Goal: Information Seeking & Learning: Compare options

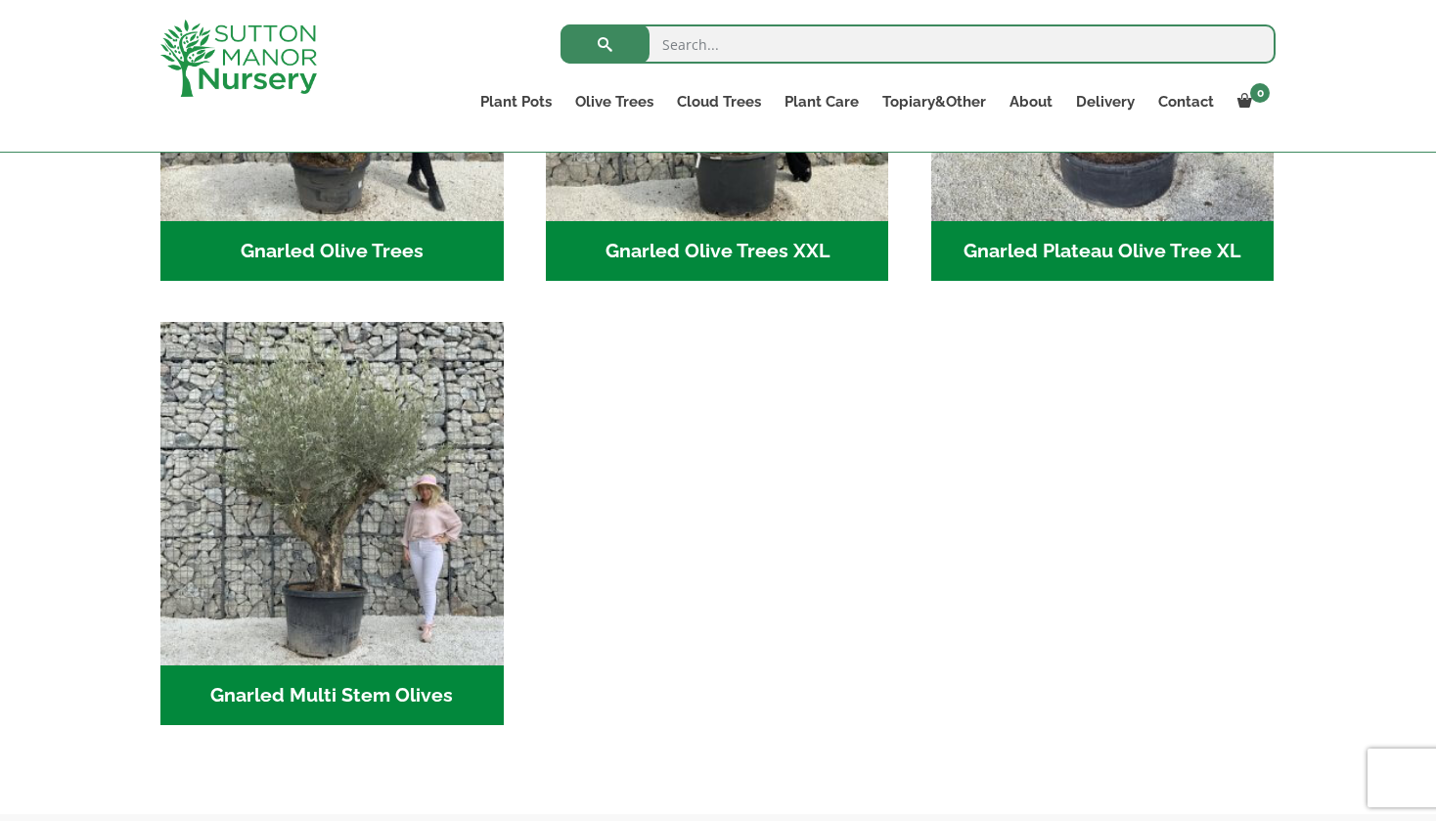
scroll to position [708, 0]
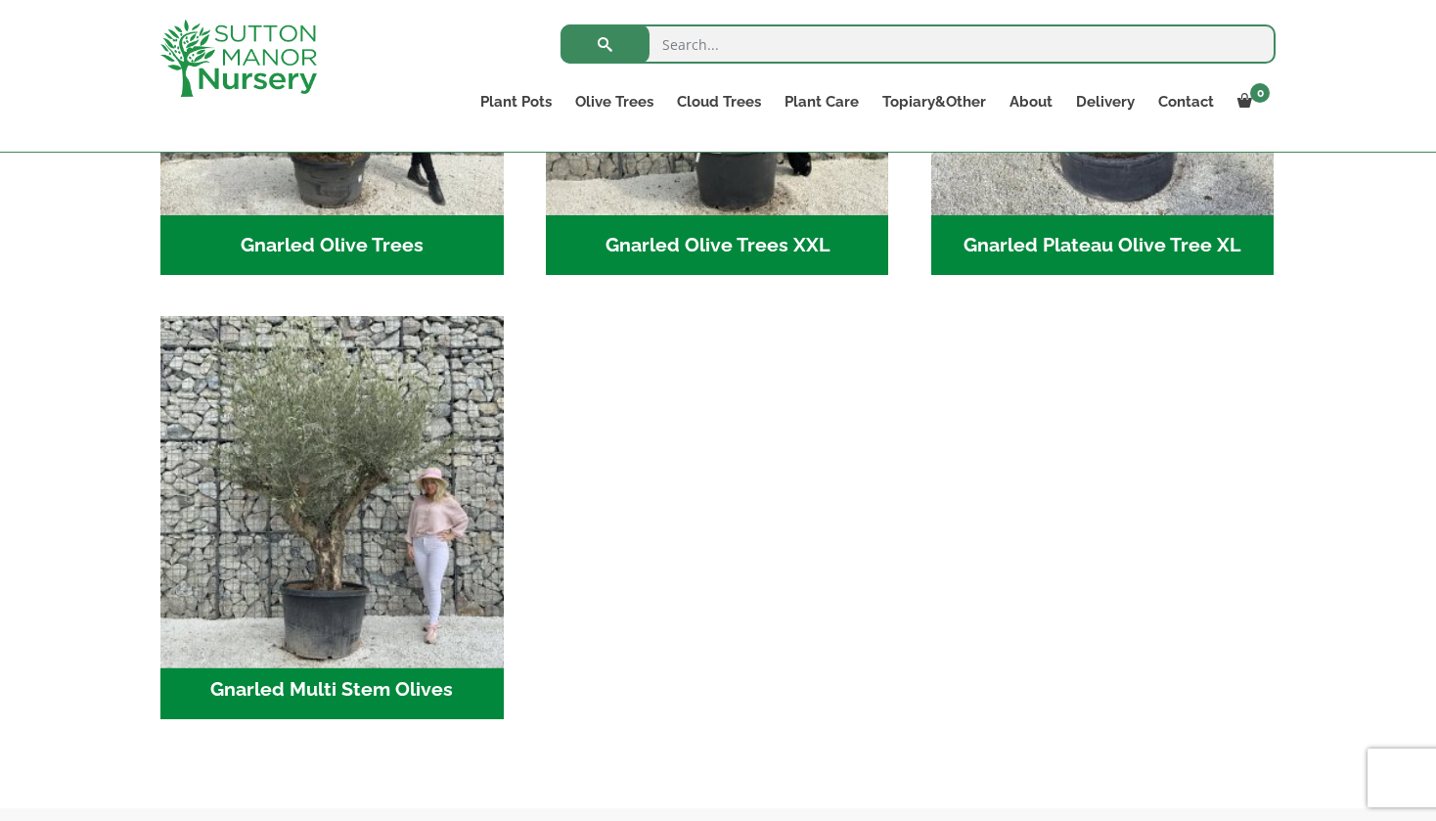
click at [304, 527] on img "Visit product category Gnarled Multi Stem Olives" at bounding box center [332, 488] width 360 height 360
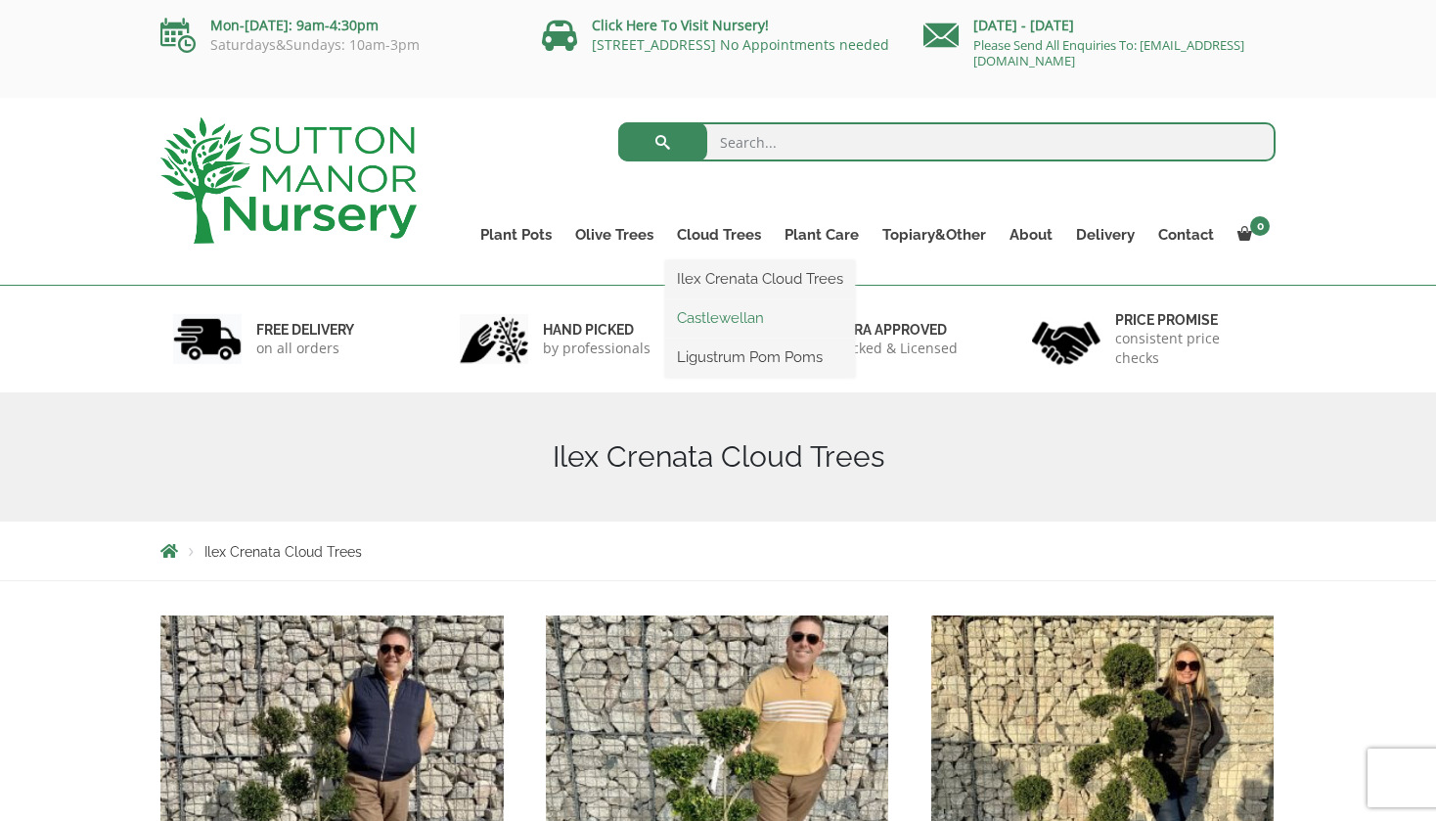
click at [732, 313] on link "Castlewellan" at bounding box center [760, 317] width 190 height 29
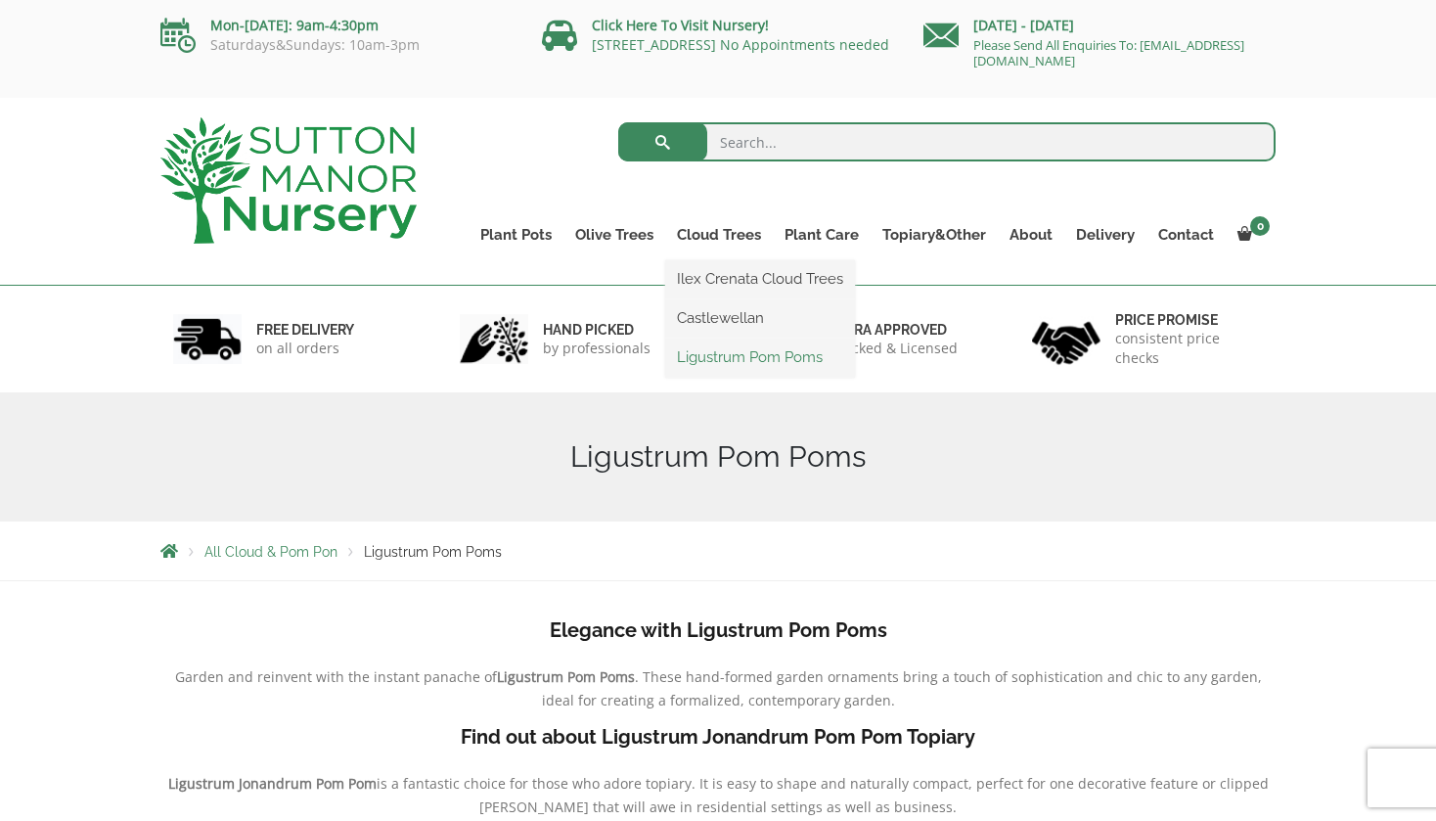
click at [728, 359] on link "Ligustrum Pom Poms" at bounding box center [760, 356] width 190 height 29
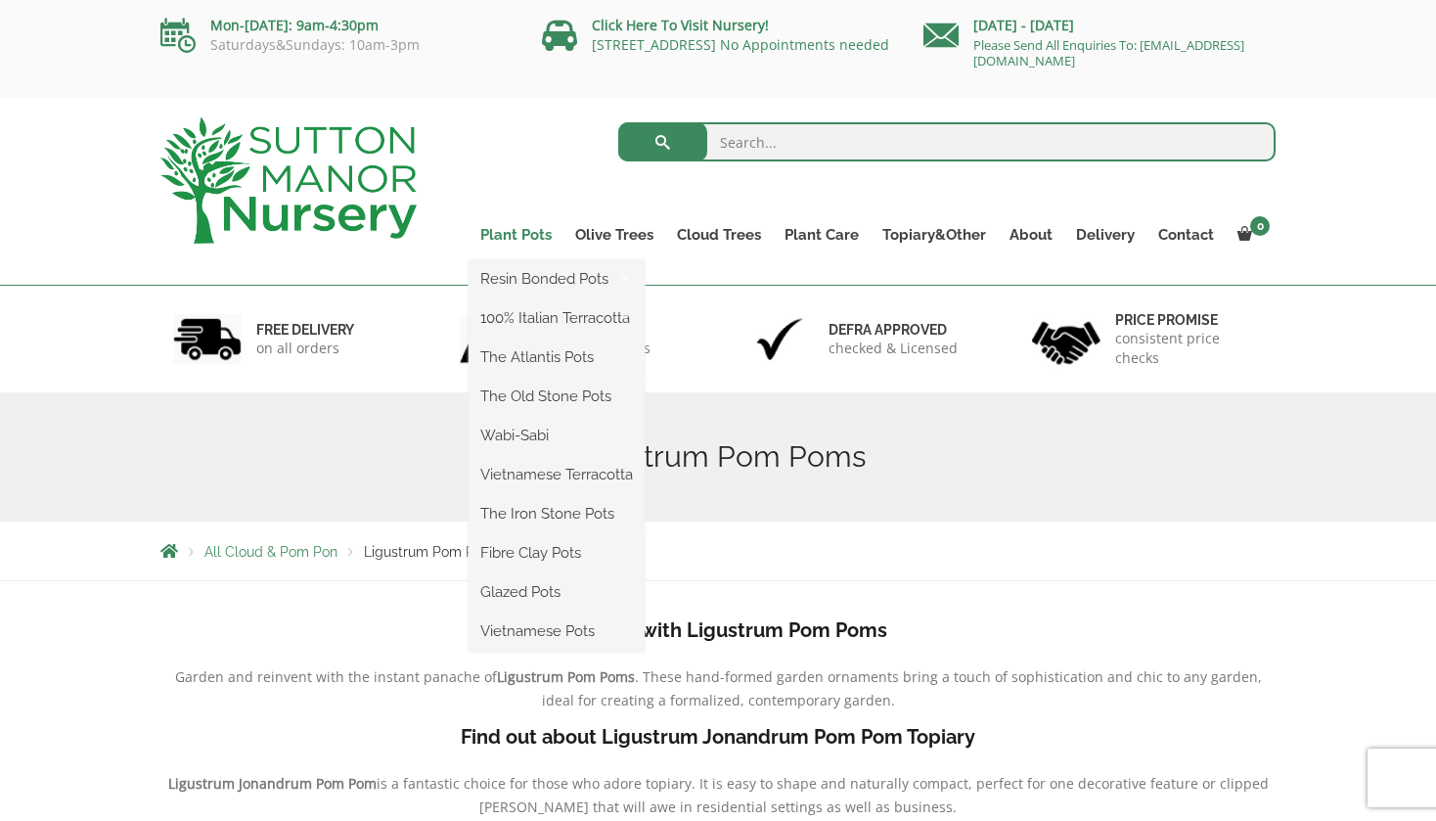
click at [513, 237] on link "Plant Pots" at bounding box center [516, 234] width 95 height 27
click at [539, 234] on link "Plant Pots" at bounding box center [516, 234] width 95 height 27
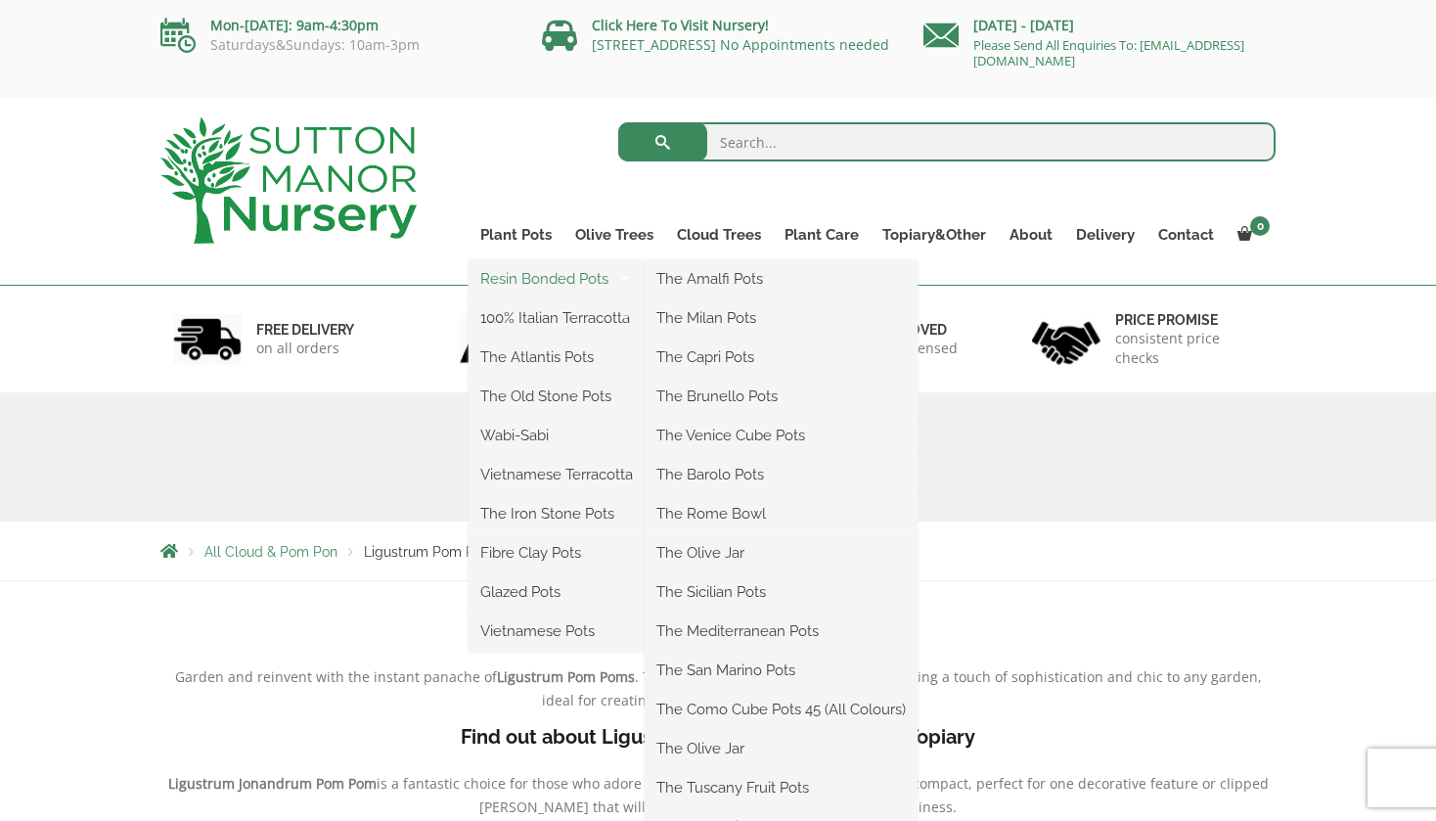
click at [570, 278] on link "Resin Bonded Pots" at bounding box center [557, 278] width 176 height 29
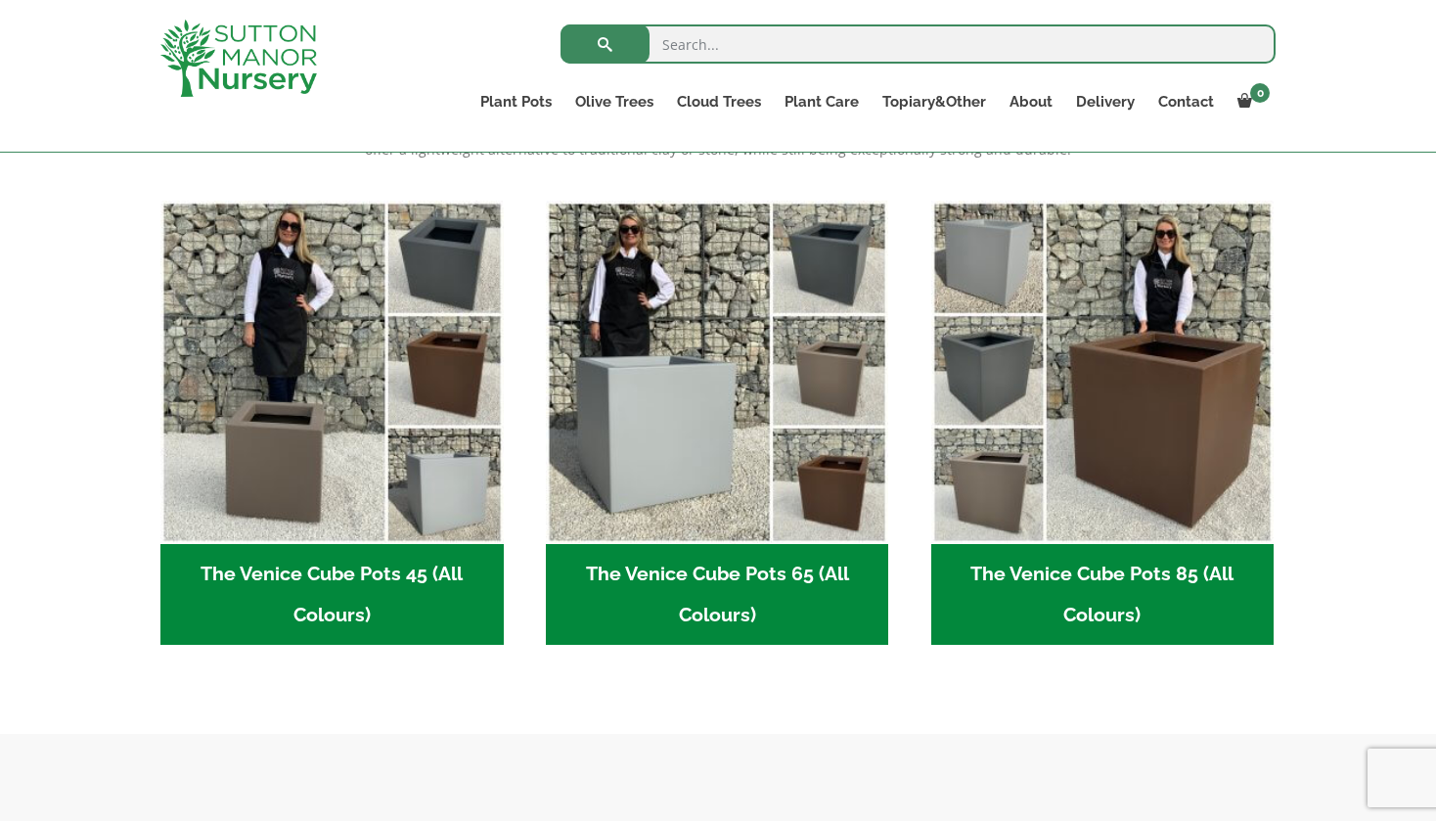
scroll to position [469, 0]
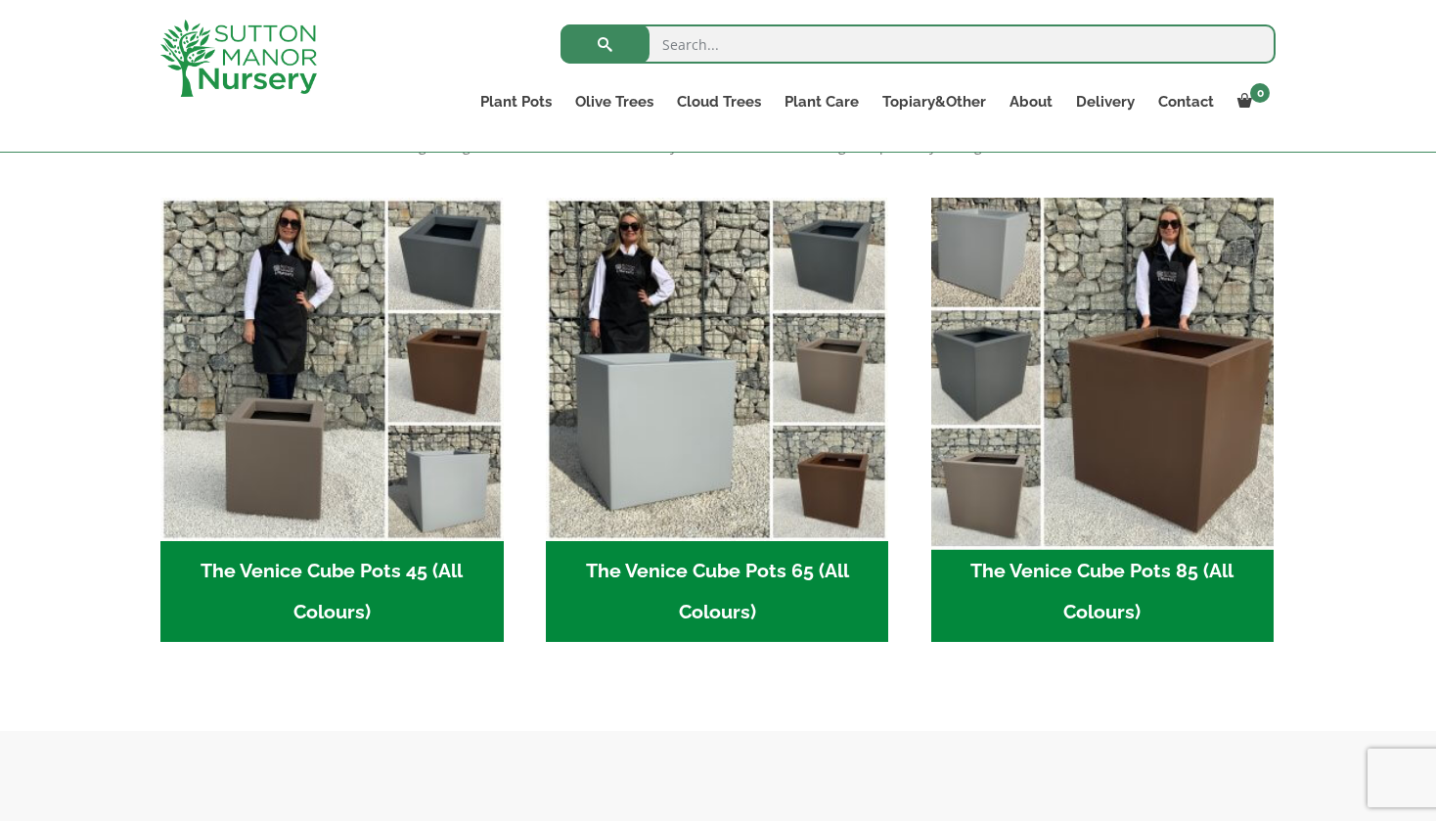
click at [1174, 449] on img "Visit product category The Venice Cube Pots 85 (All Colours)" at bounding box center [1103, 369] width 360 height 360
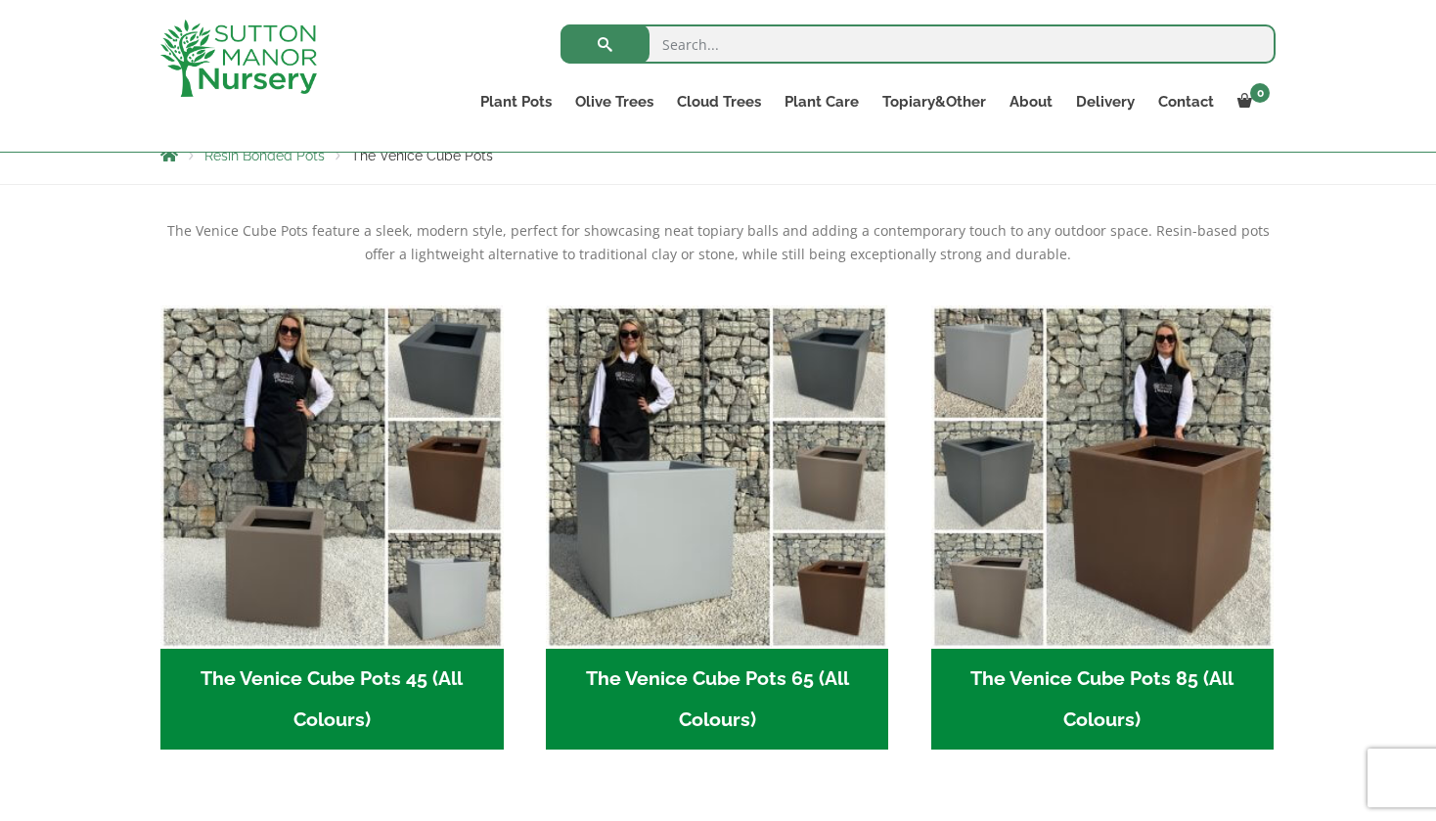
scroll to position [356, 0]
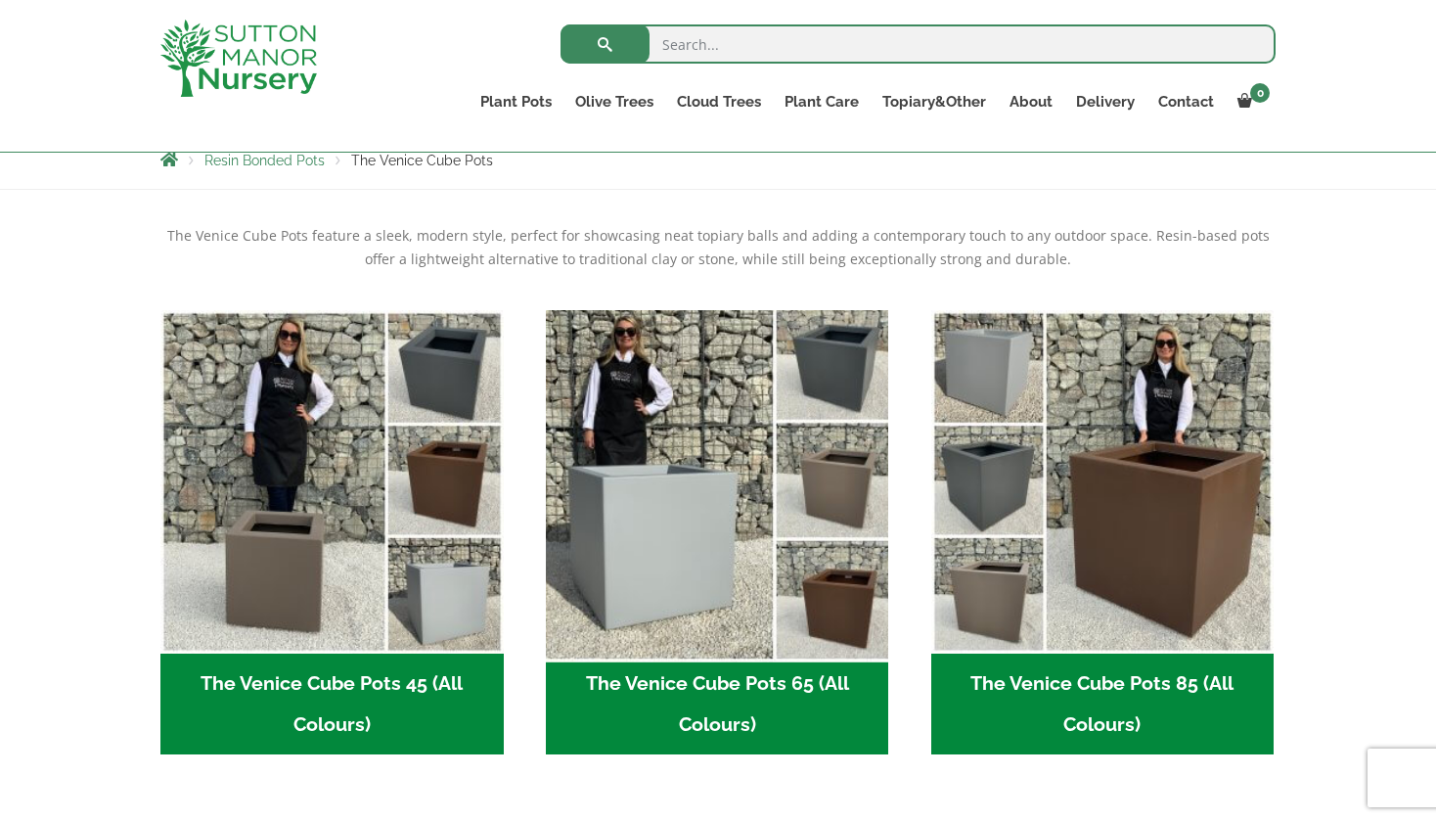
click at [688, 554] on img "Visit product category The Venice Cube Pots 65 (All Colours)" at bounding box center [717, 481] width 360 height 360
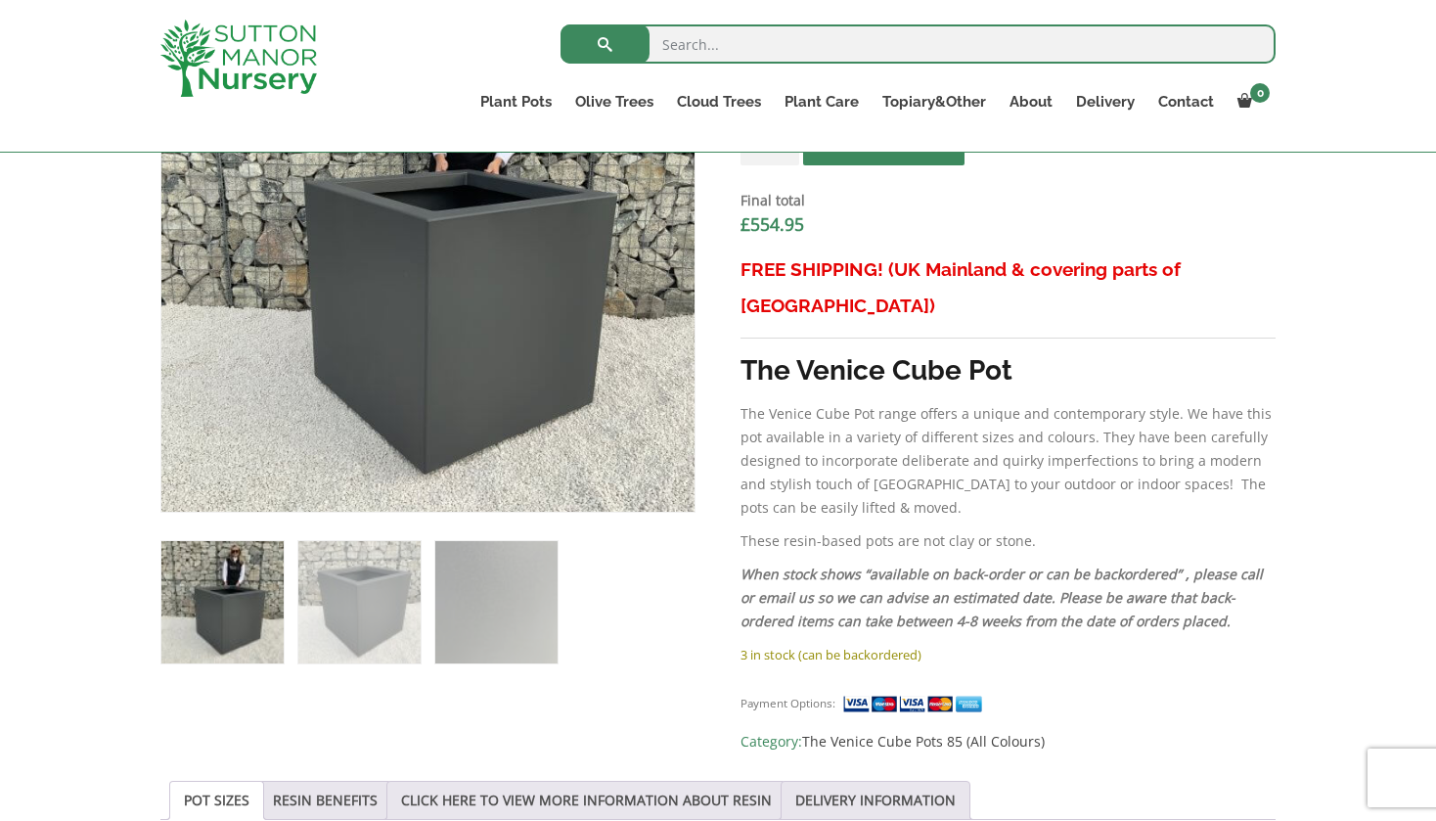
scroll to position [726, 0]
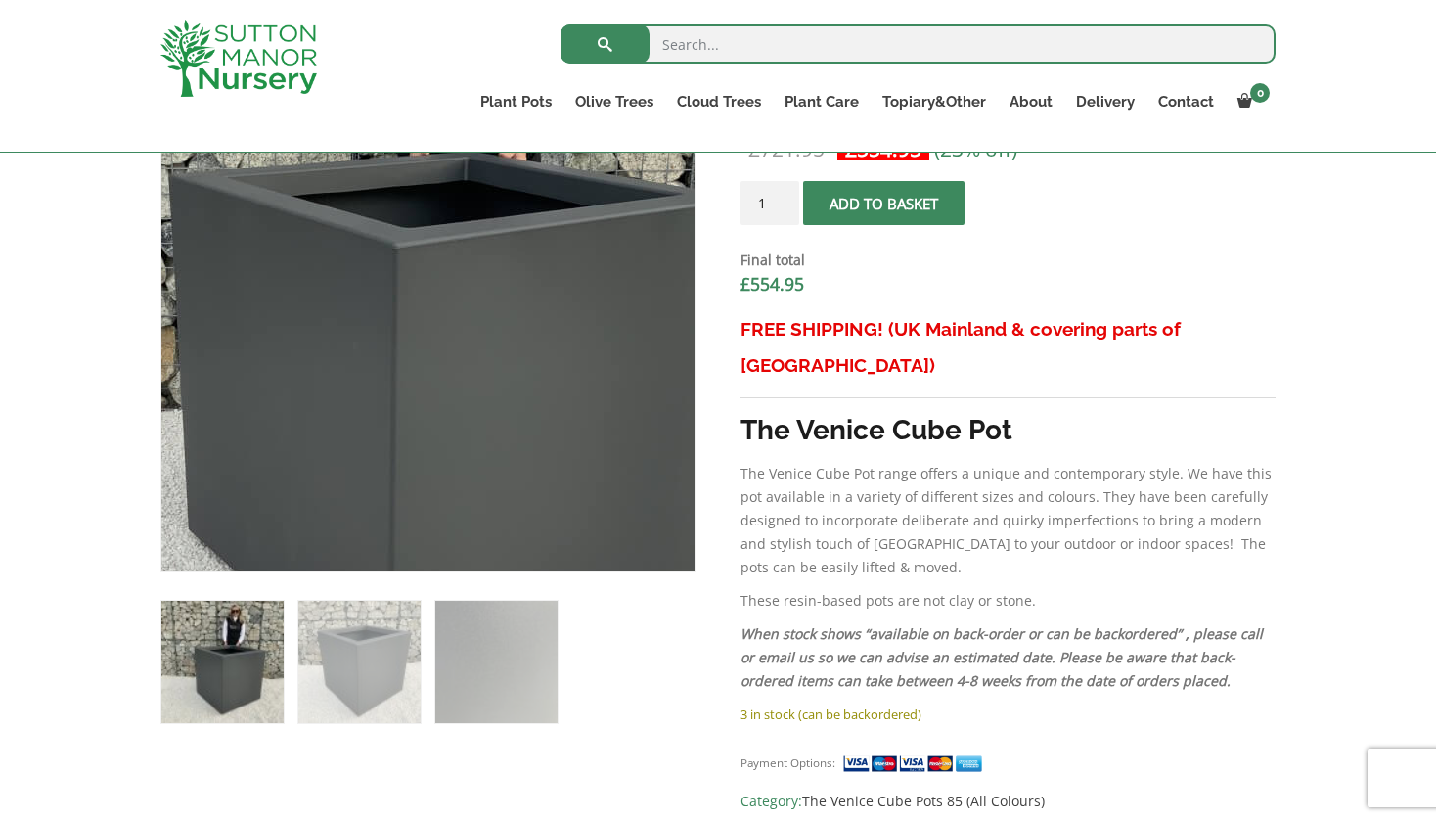
click at [467, 323] on img at bounding box center [396, 290] width 978 height 978
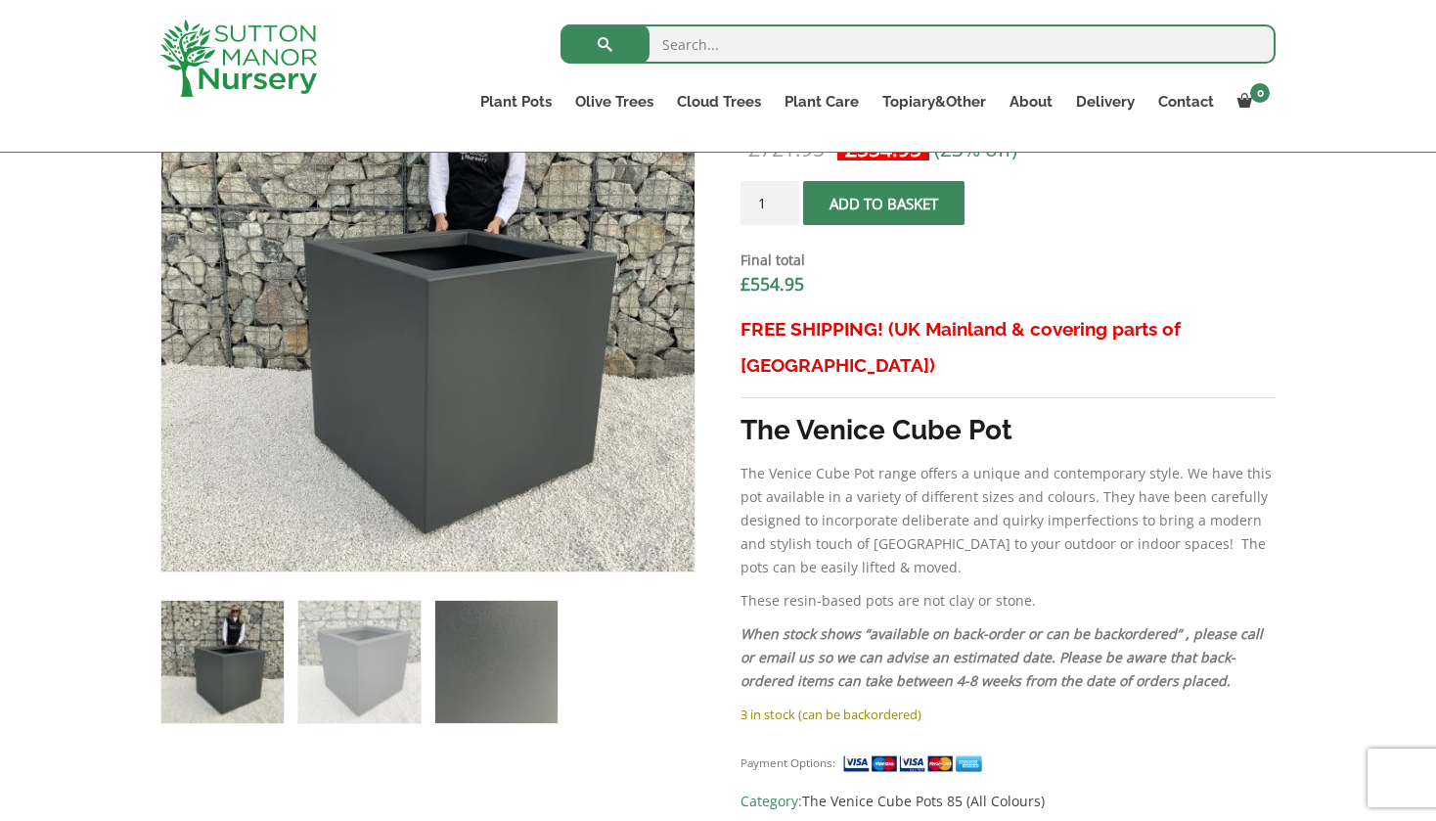
click at [521, 679] on img at bounding box center [496, 662] width 122 height 122
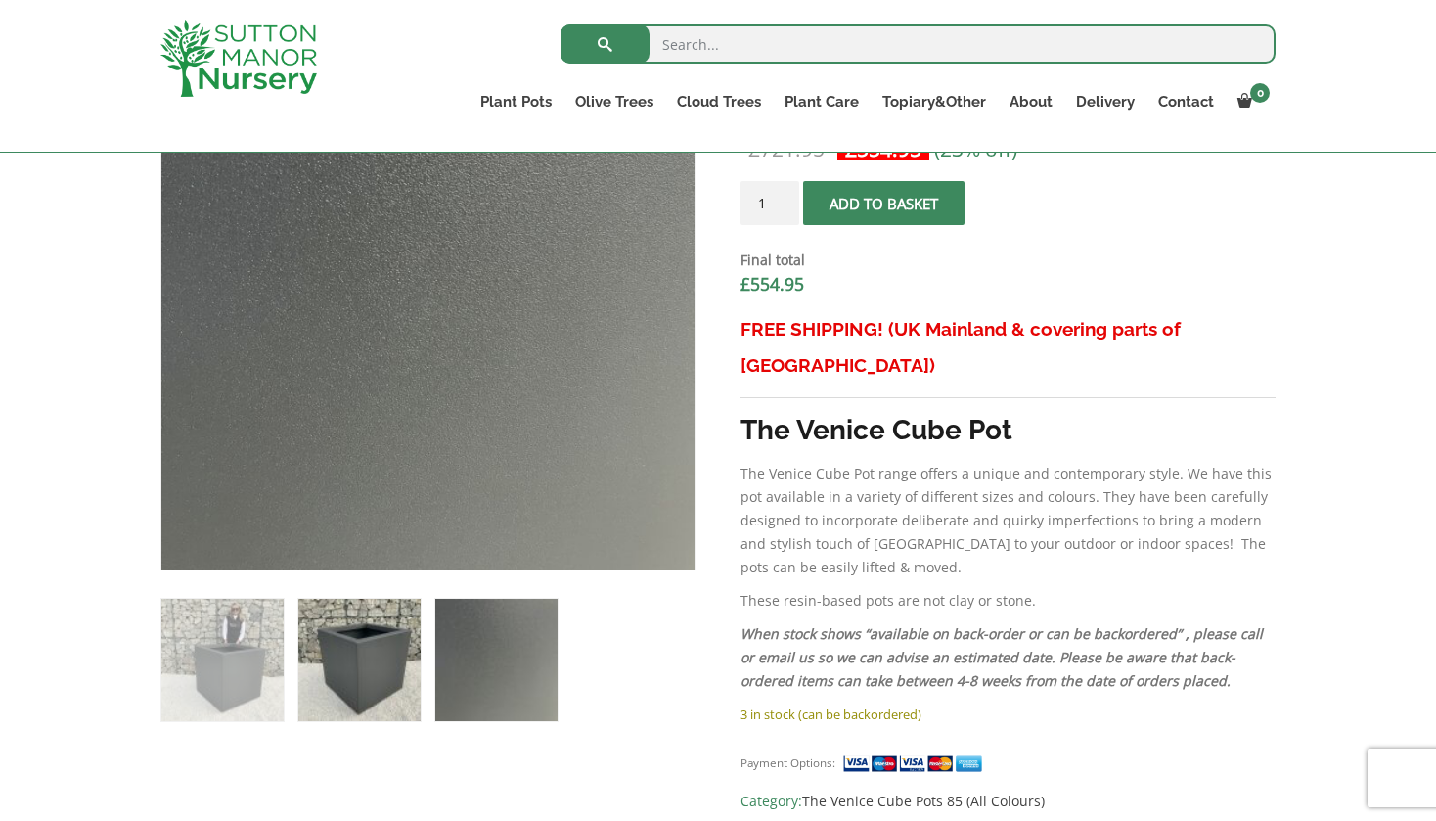
click at [379, 675] on img at bounding box center [359, 660] width 122 height 122
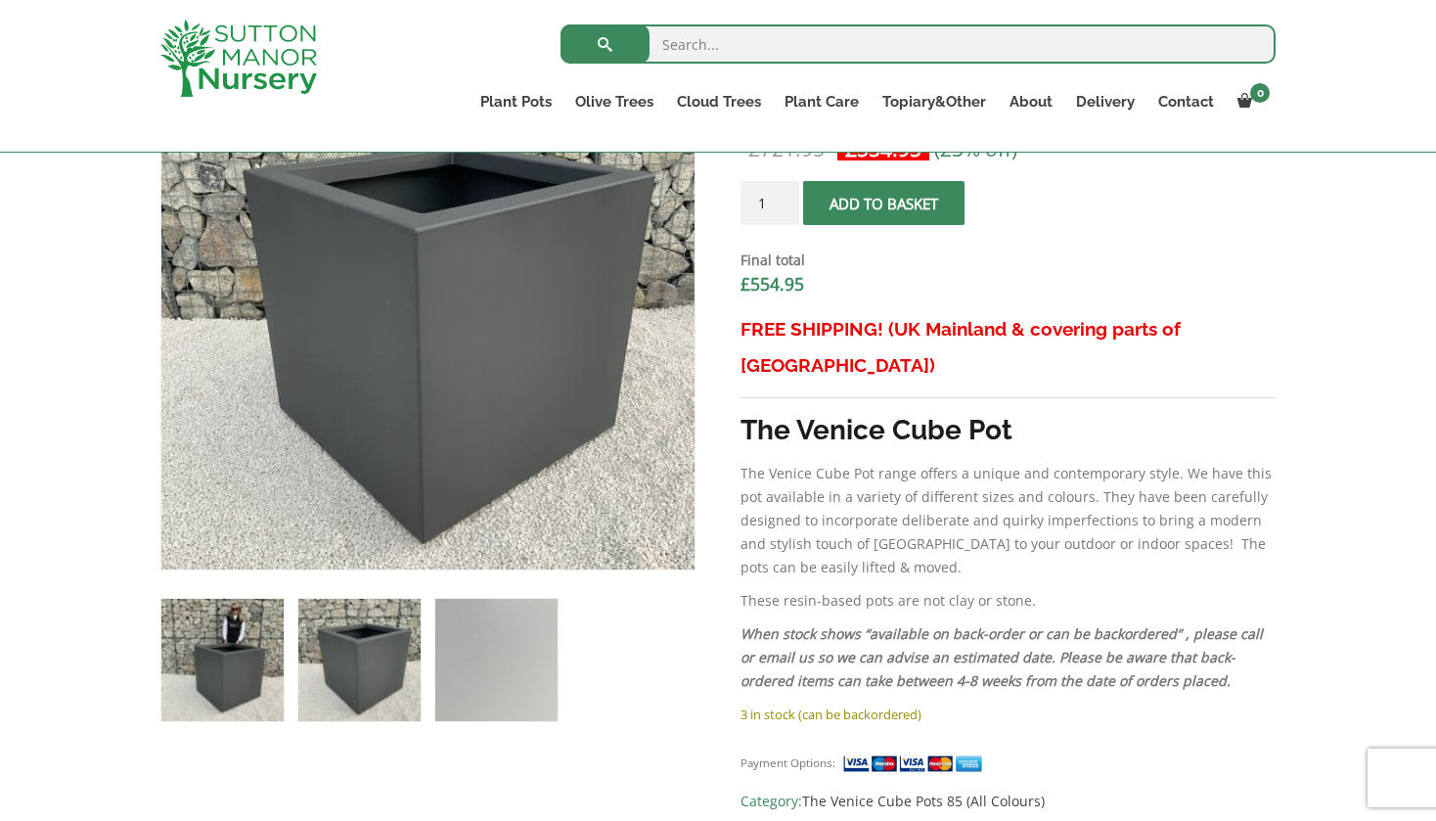
click at [241, 670] on img at bounding box center [222, 660] width 122 height 122
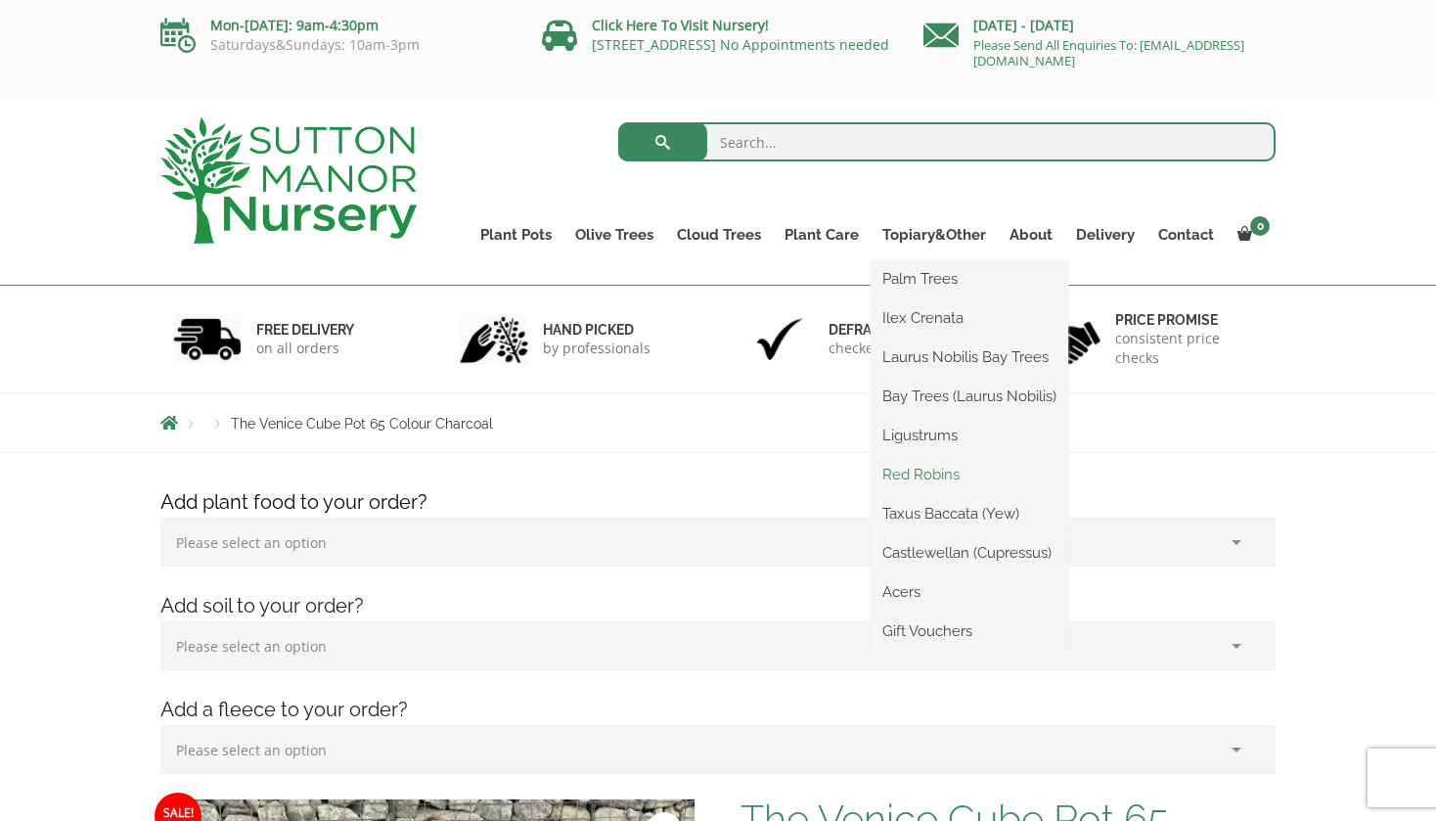
click at [939, 475] on link "Red Robins" at bounding box center [970, 474] width 198 height 29
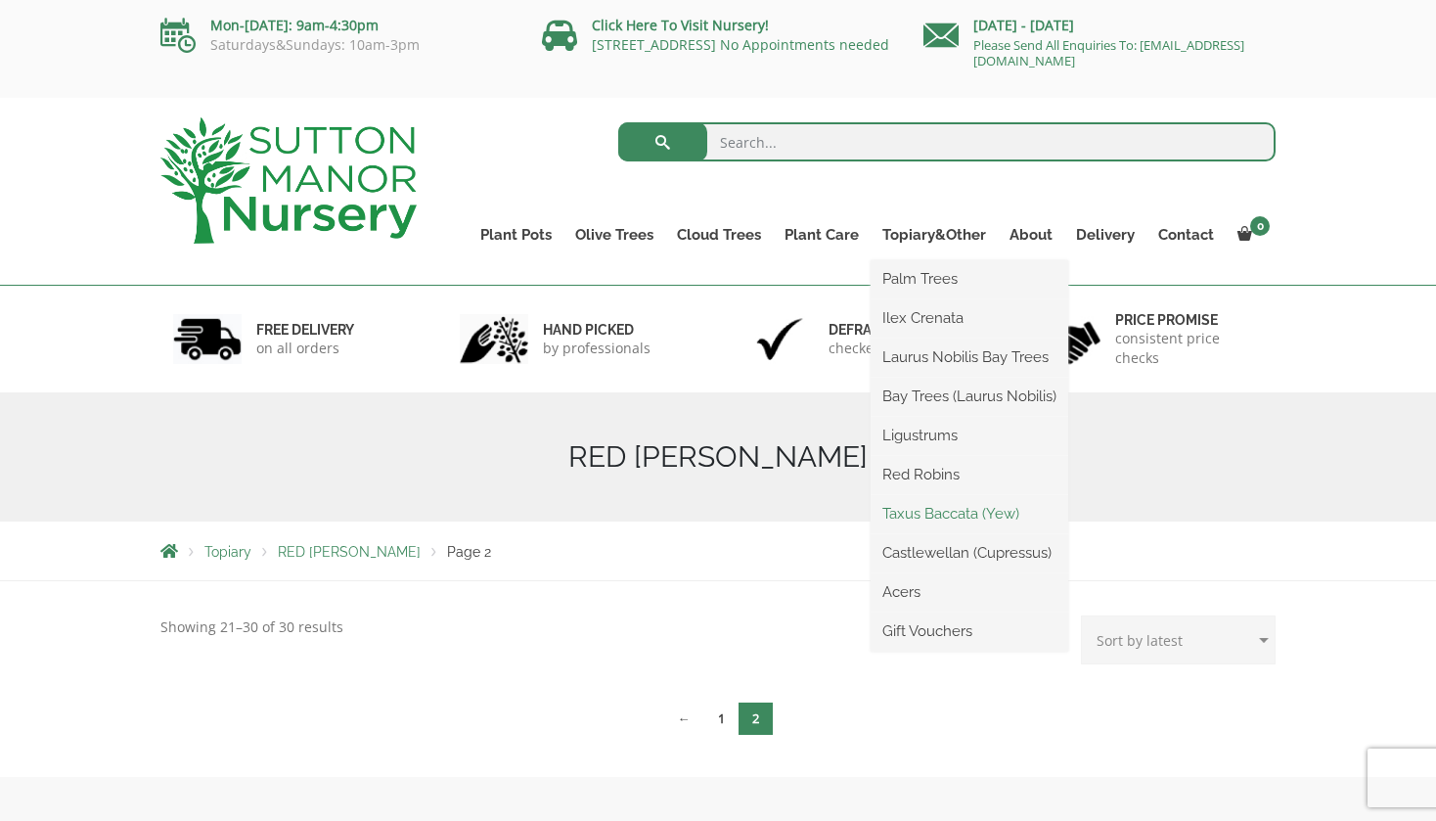
click at [963, 511] on link "Taxus Baccata (Yew)" at bounding box center [970, 513] width 198 height 29
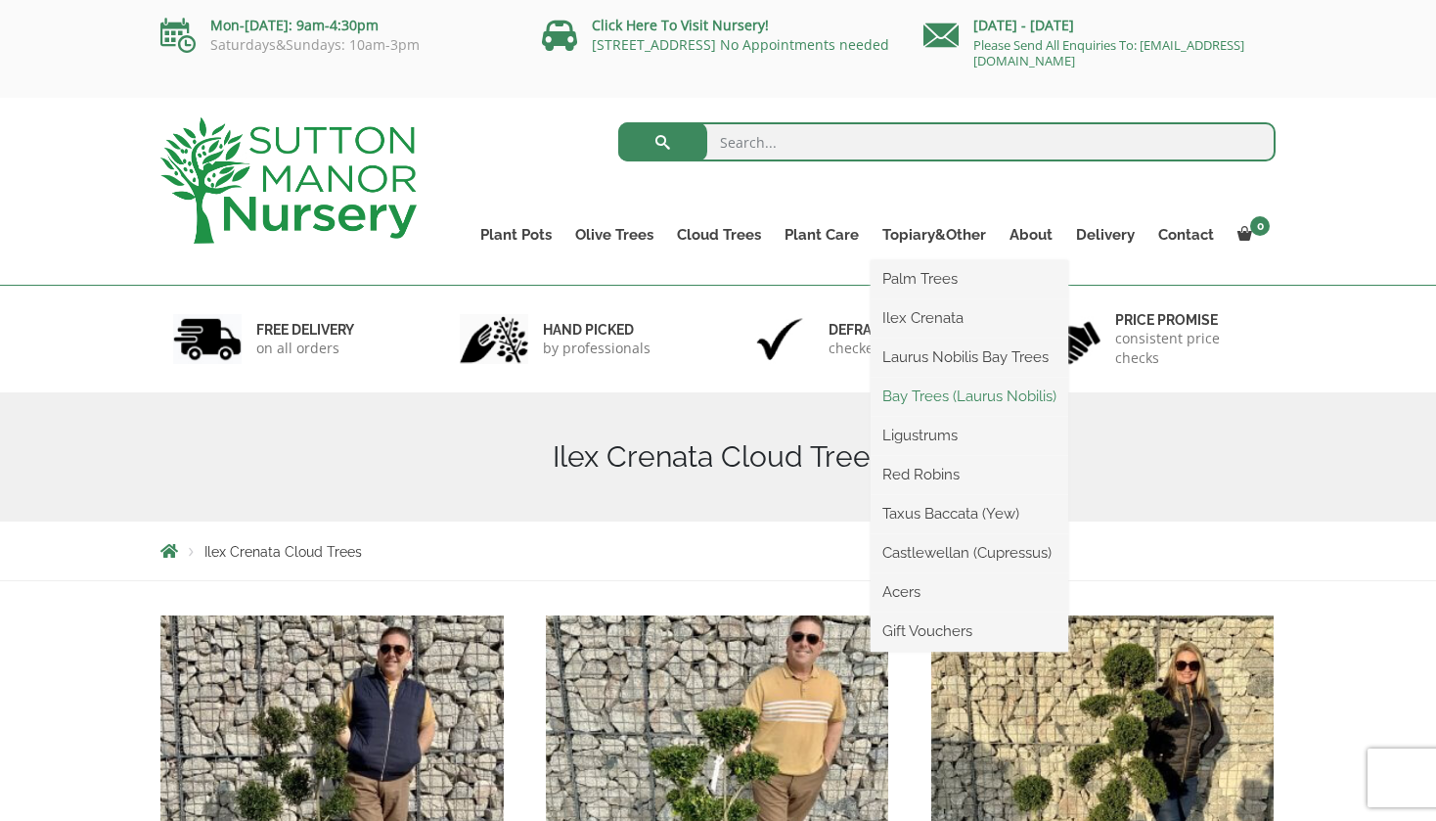
click at [959, 397] on link "Bay Trees (Laurus Nobilis)" at bounding box center [970, 396] width 198 height 29
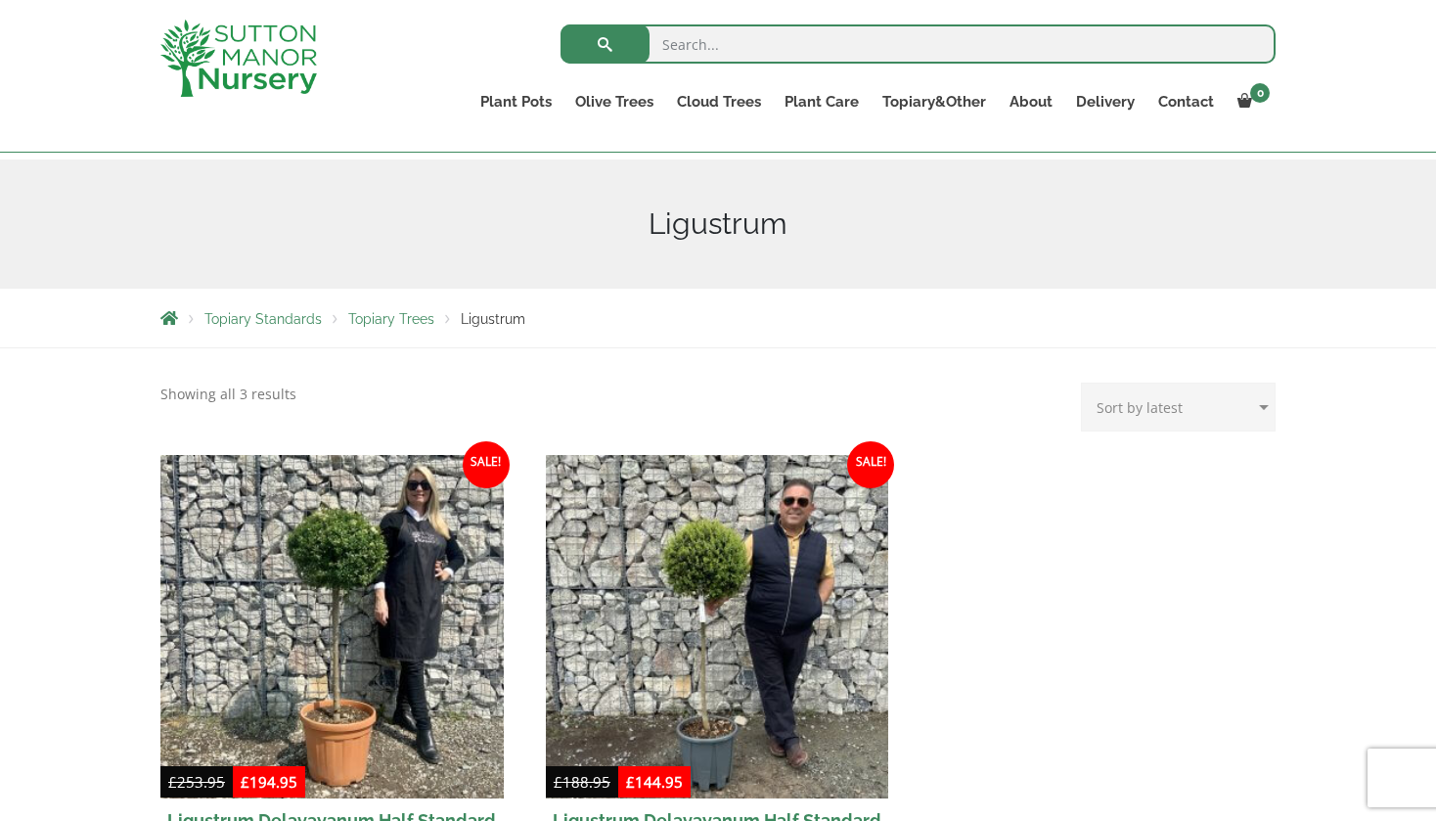
scroll to position [172, 0]
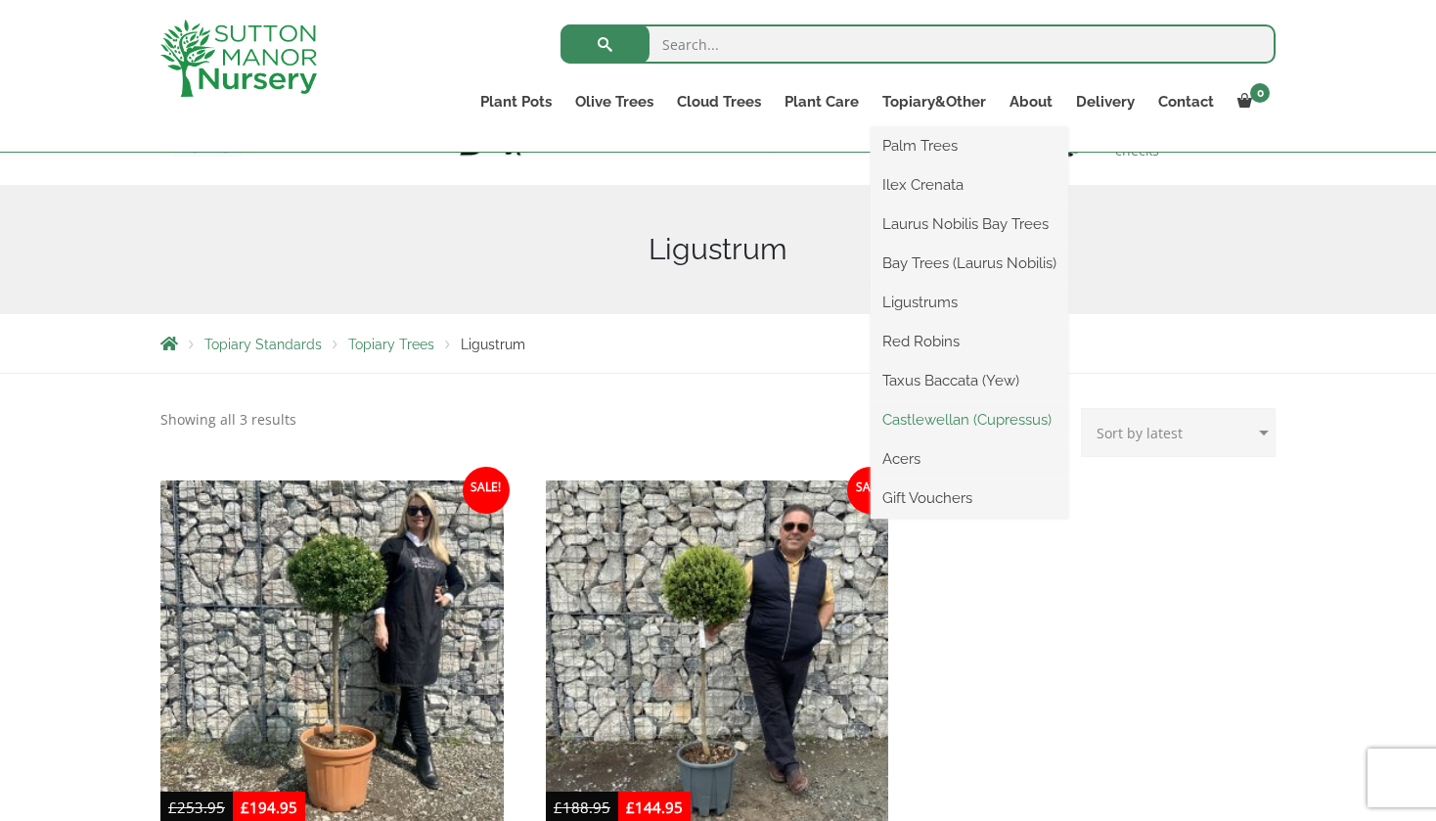
click at [959, 418] on link "Castlewellan (Cupressus)" at bounding box center [970, 419] width 198 height 29
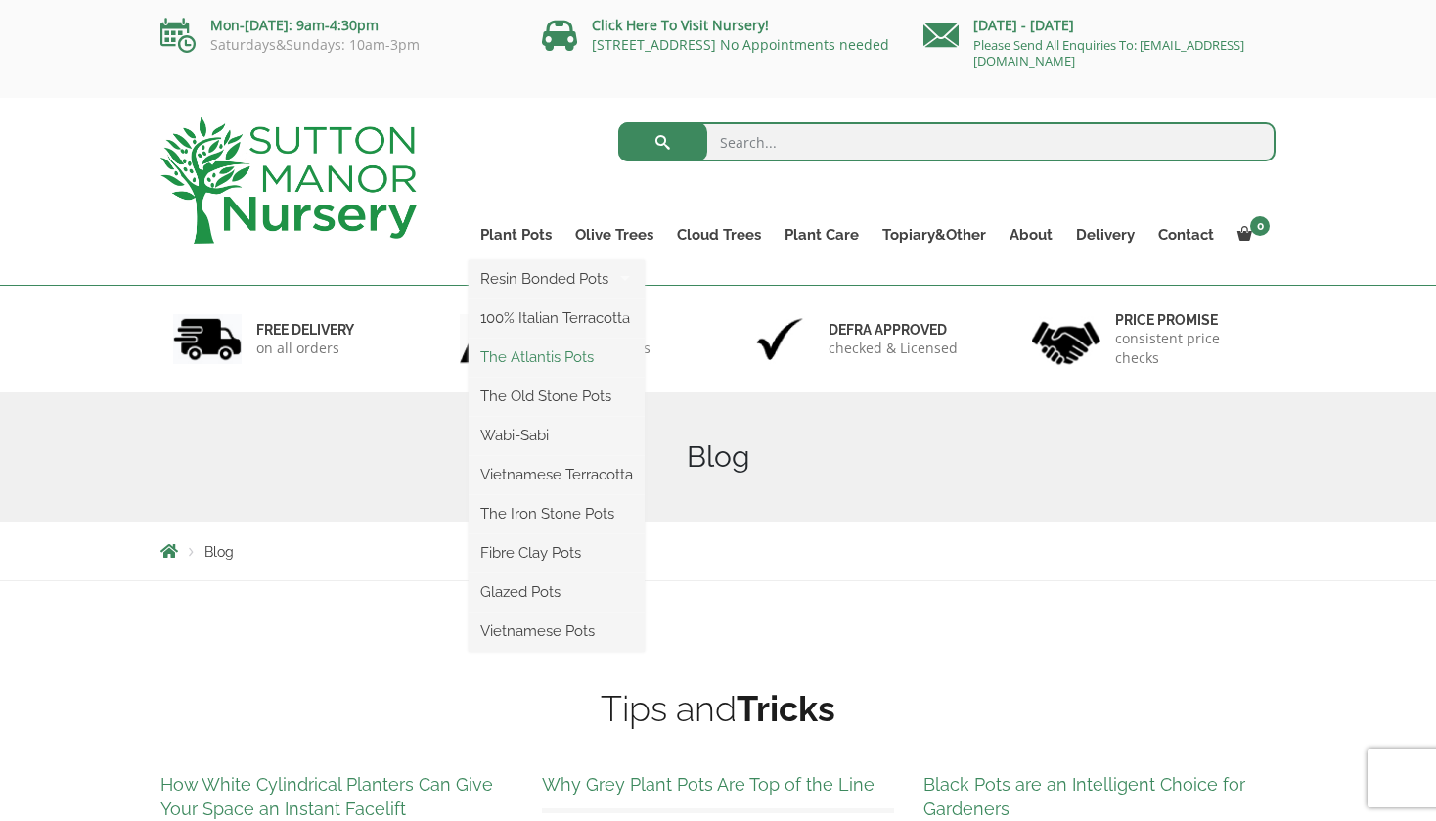
click at [548, 363] on link "The Atlantis Pots" at bounding box center [557, 356] width 176 height 29
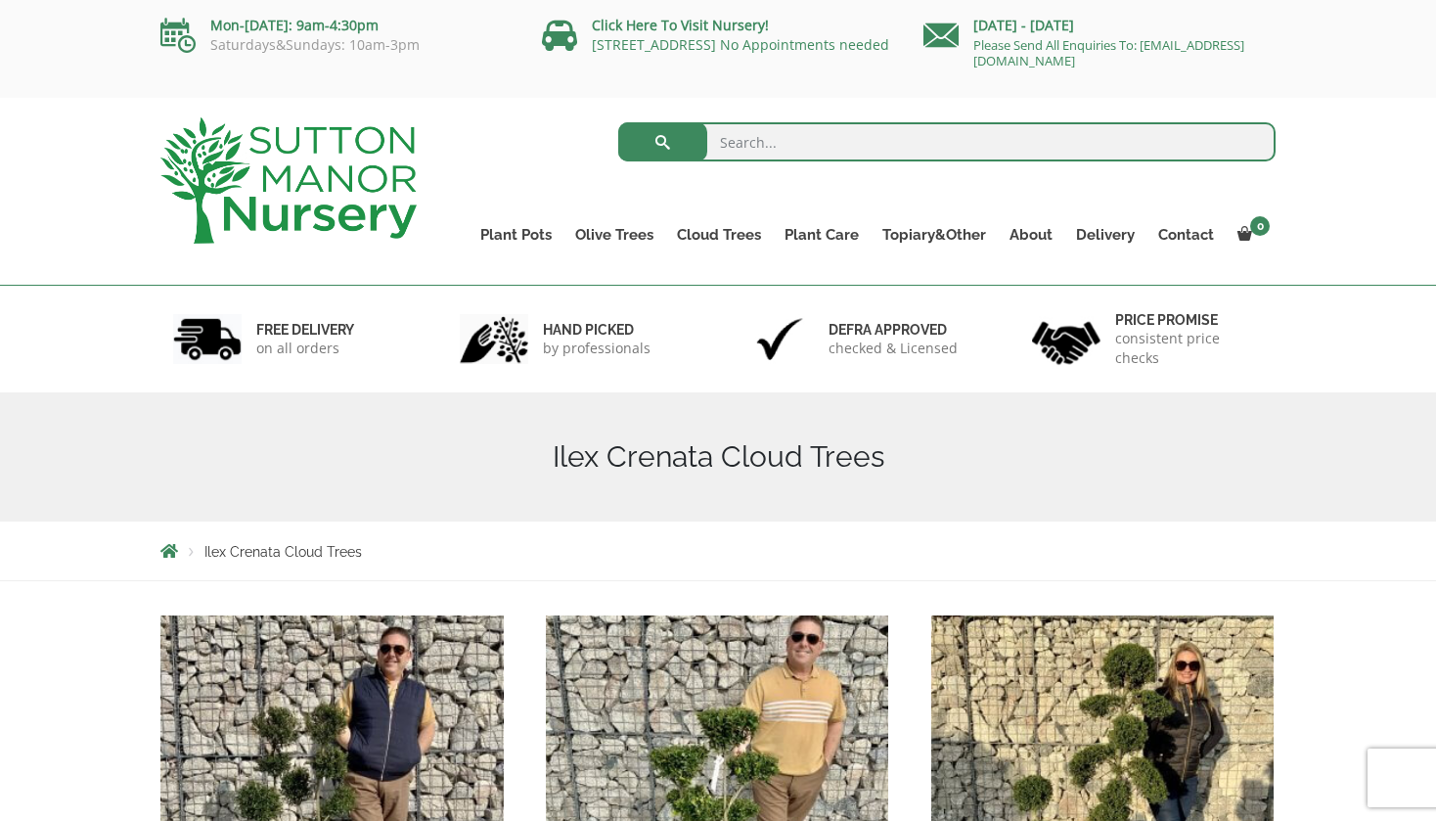
scroll to position [4, 0]
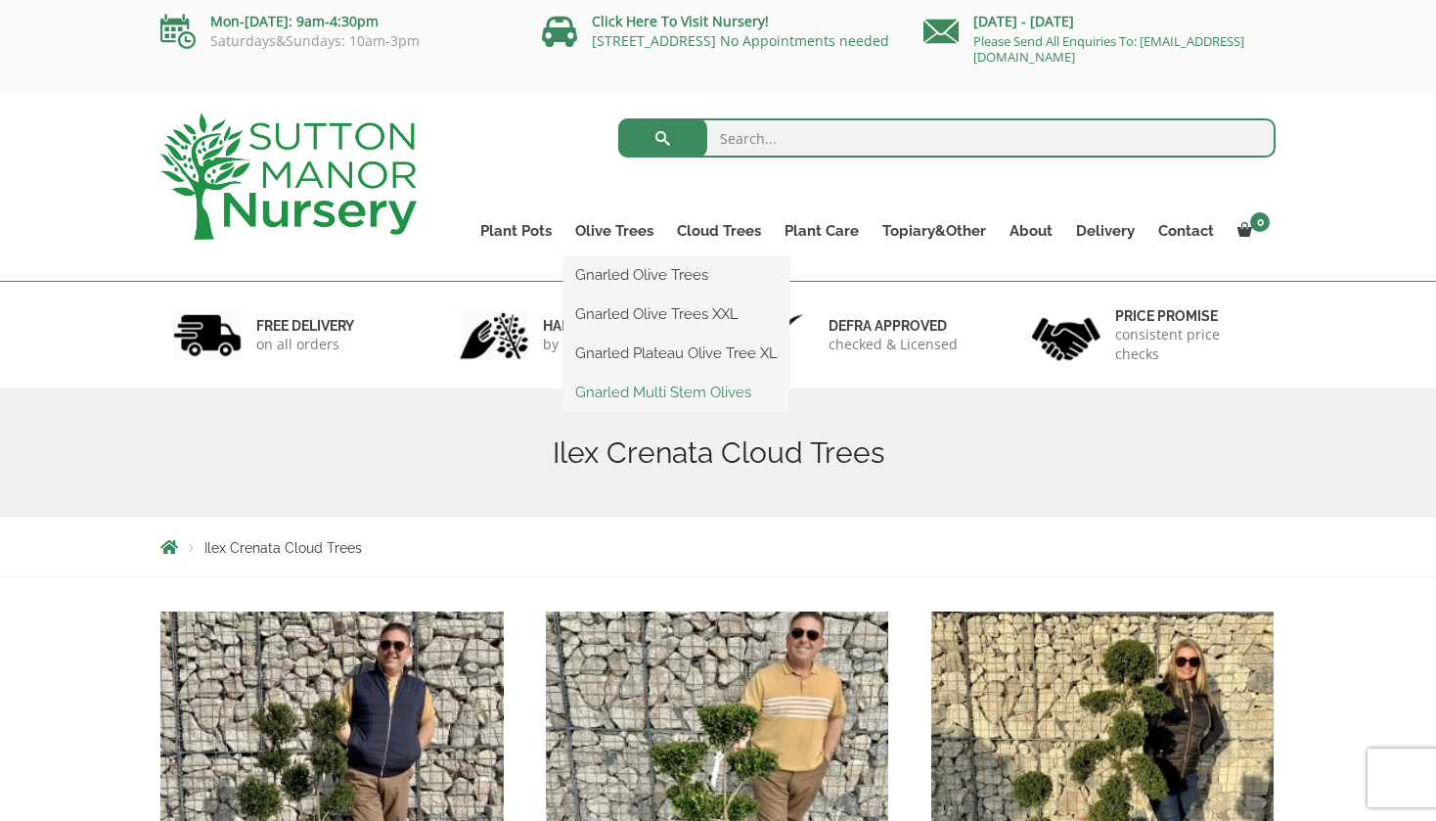
click at [678, 394] on link "Gnarled Multi Stem Olives" at bounding box center [677, 392] width 226 height 29
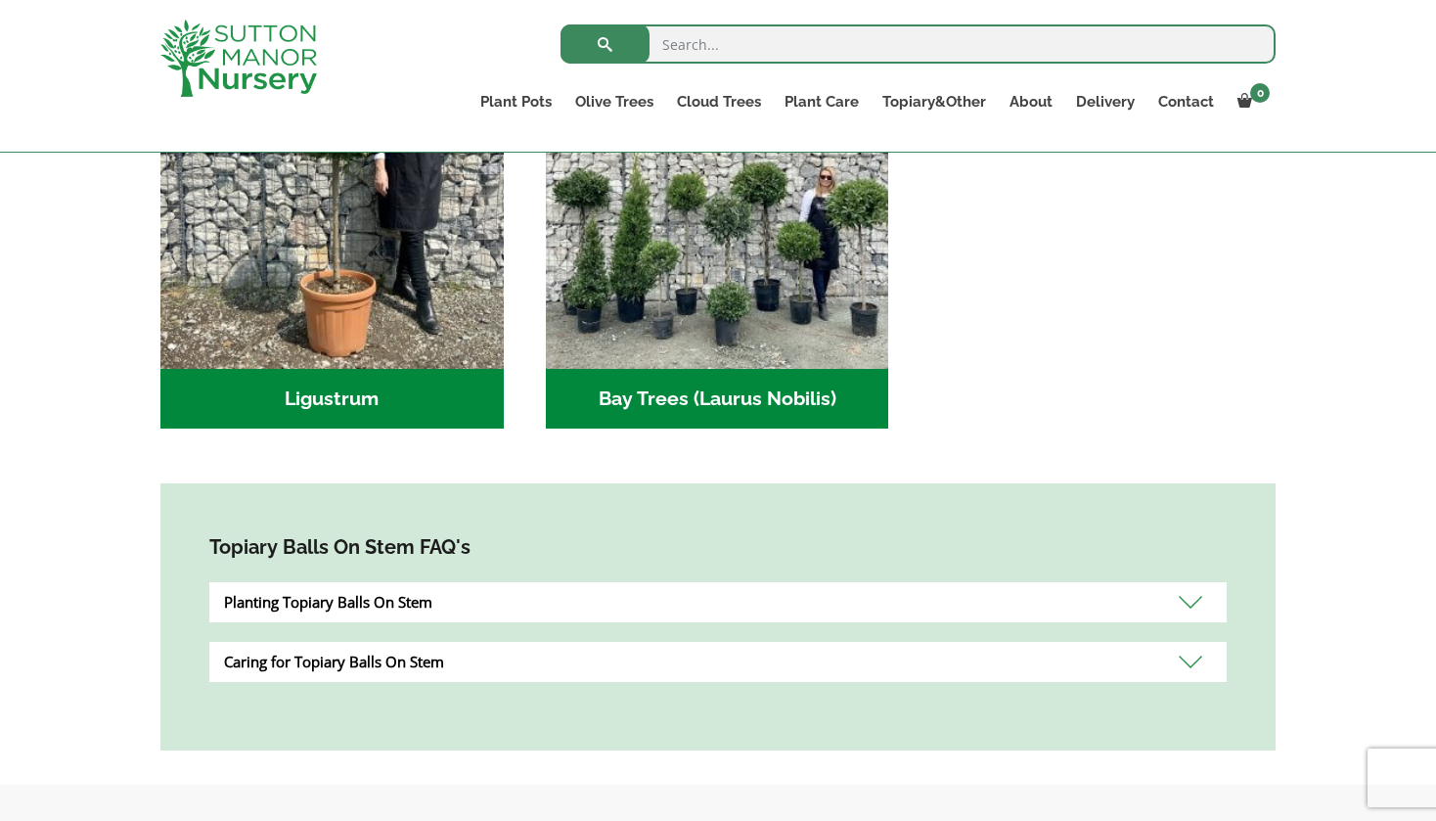
scroll to position [639, 0]
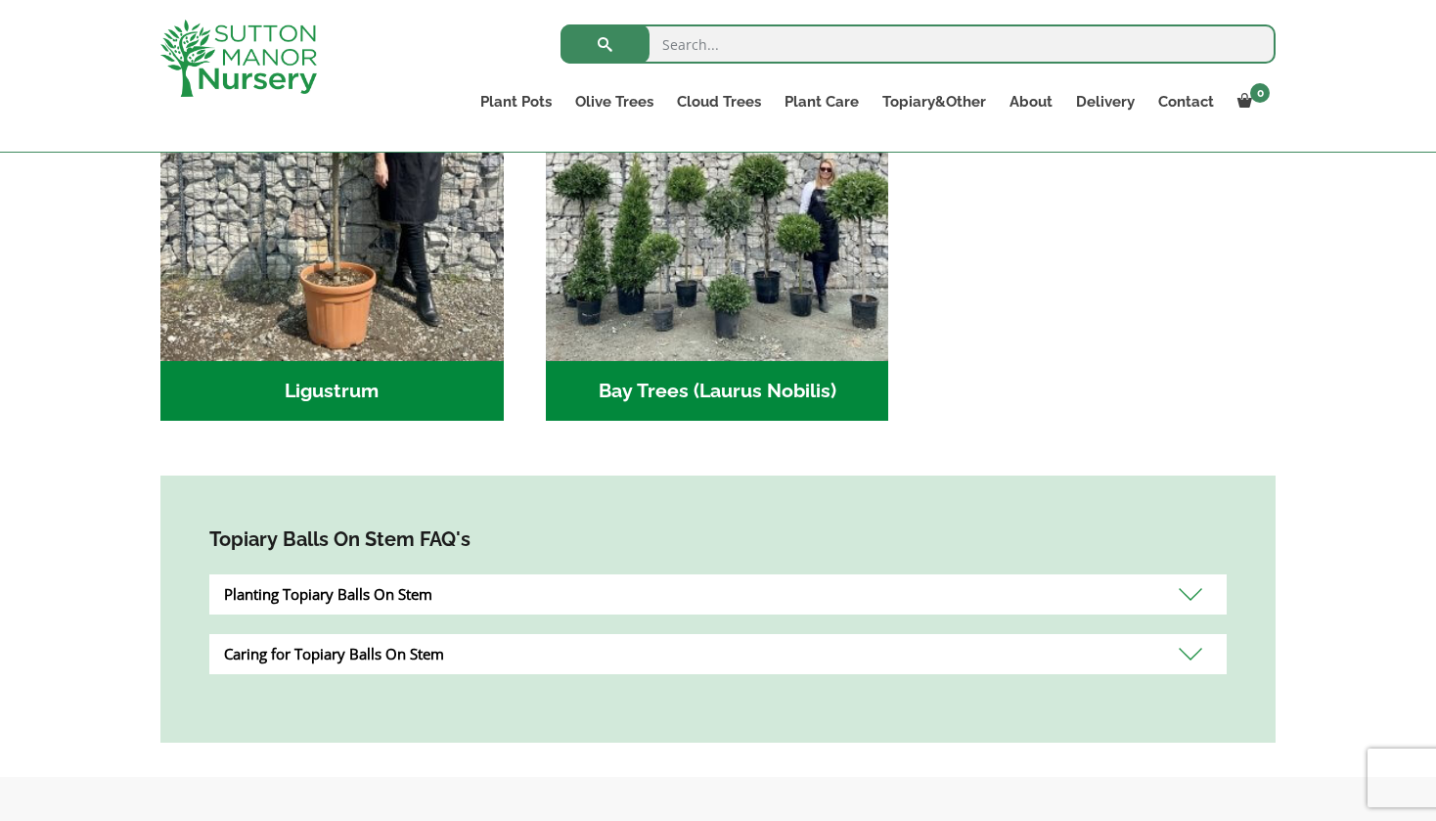
click at [1192, 586] on div "Planting Topiary Balls On Stem" at bounding box center [717, 594] width 1017 height 40
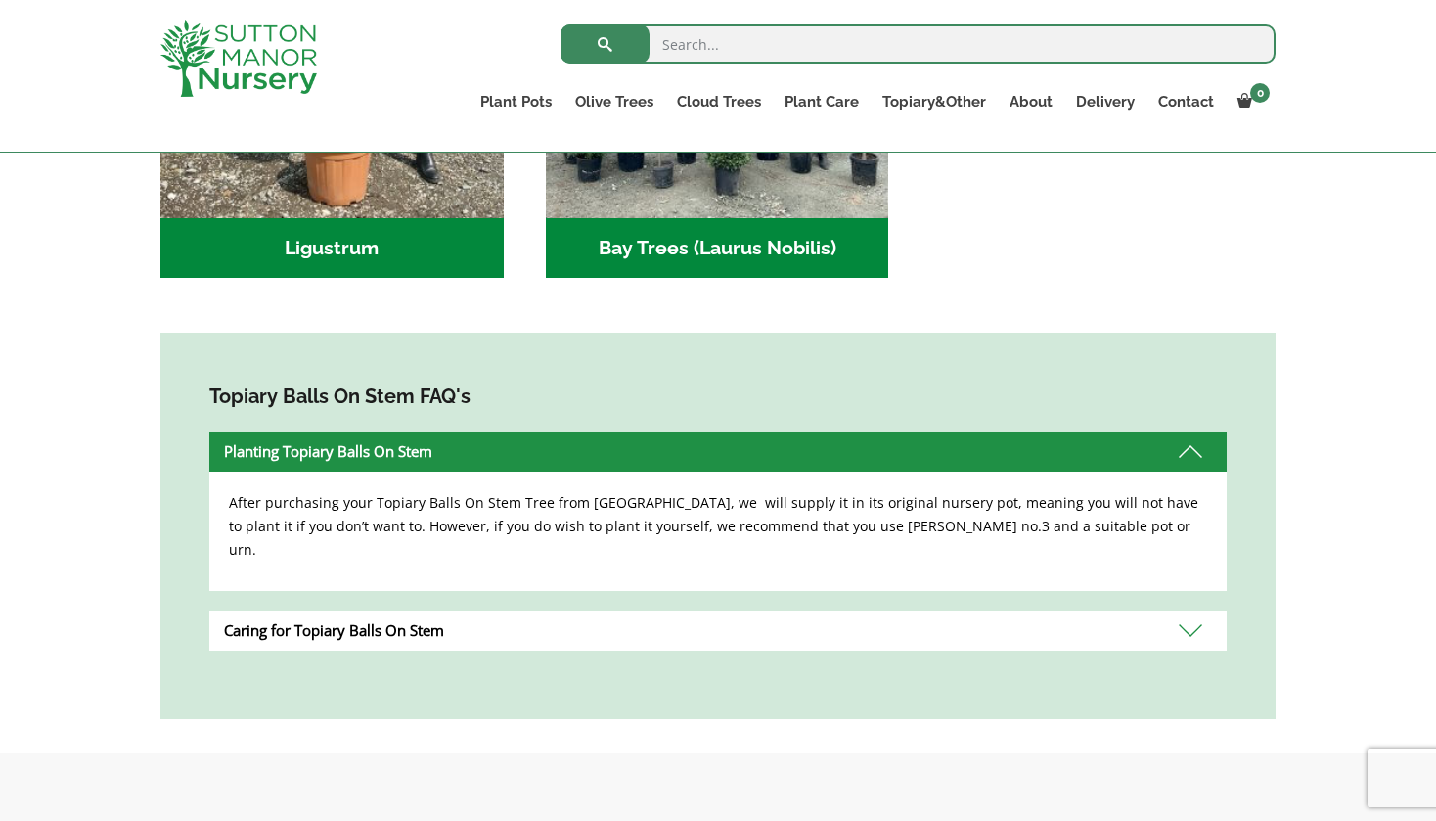
scroll to position [796, 0]
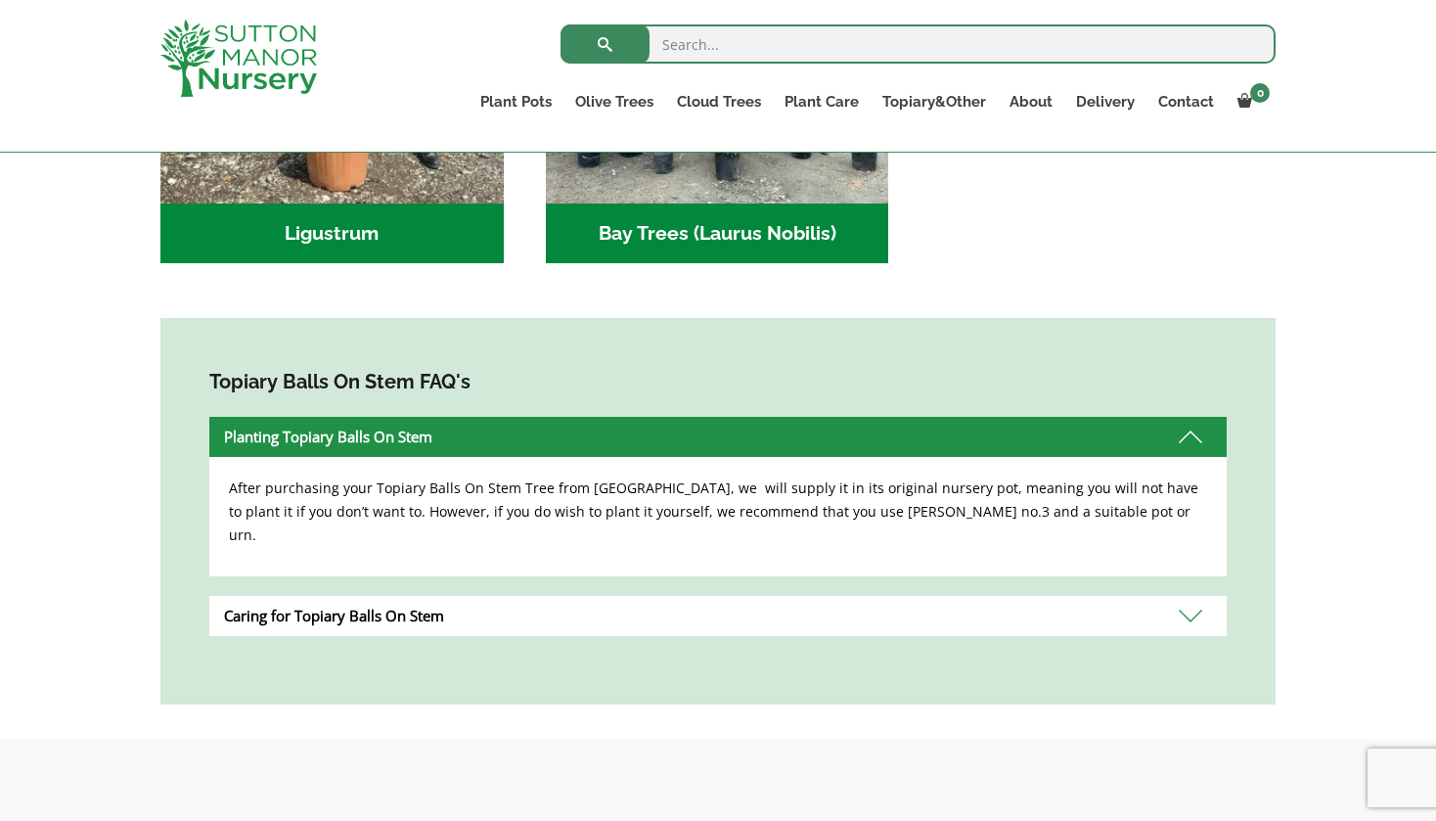
click at [1193, 596] on div "Caring for Topiary Balls On Stem" at bounding box center [717, 616] width 1017 height 40
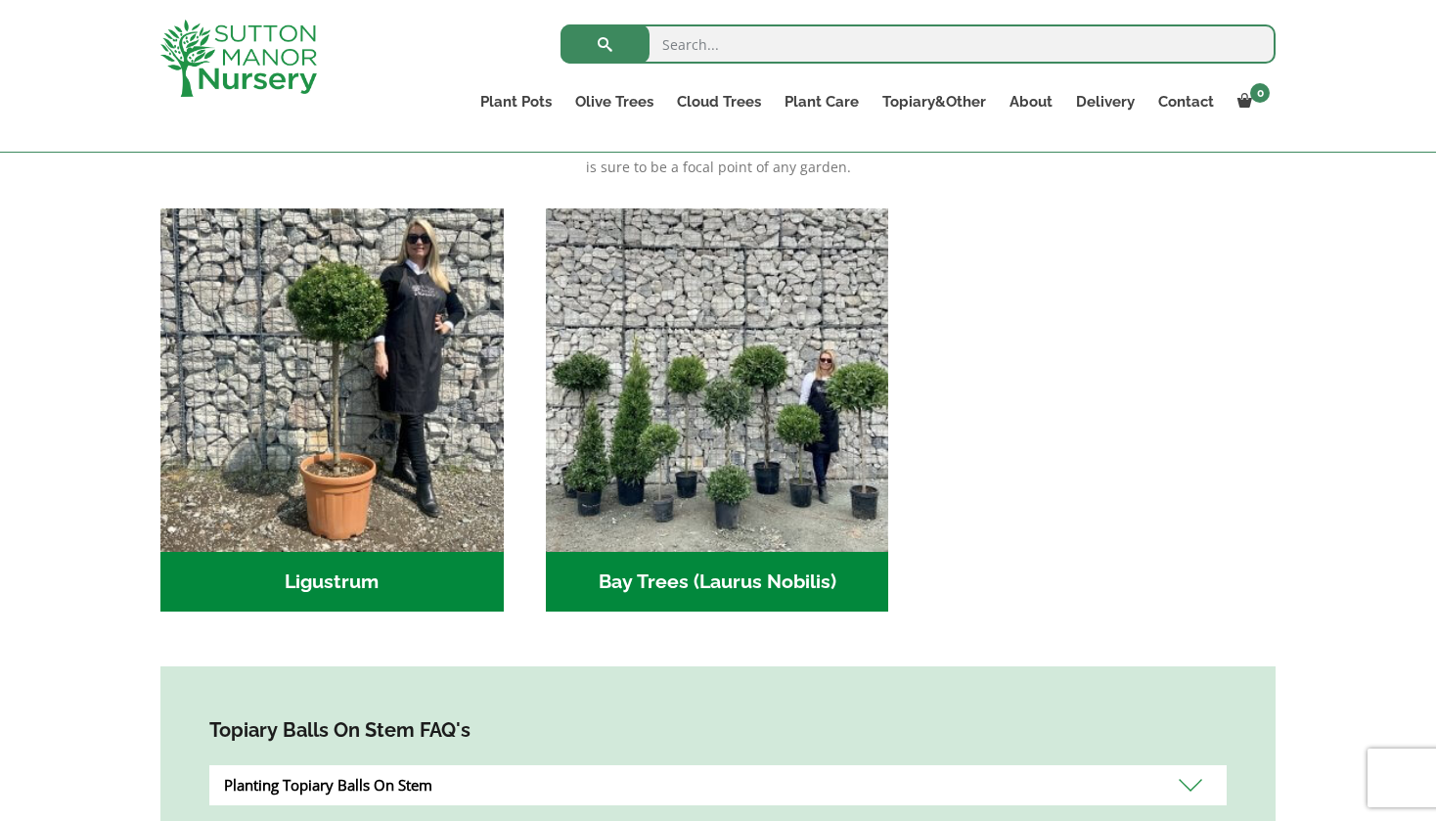
scroll to position [447, 0]
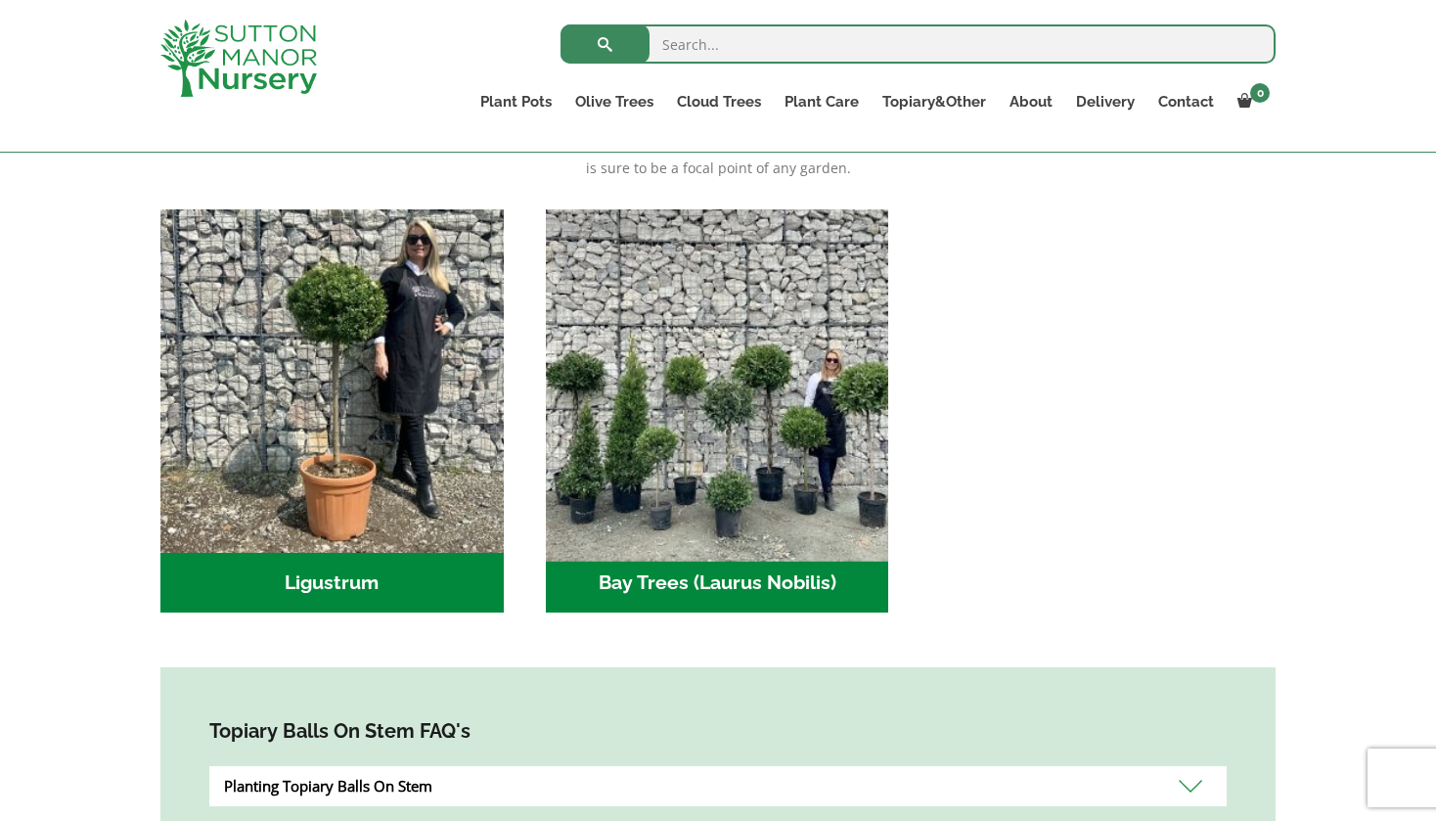
click at [733, 504] on img "Visit product category Bay Trees (Laurus Nobilis)" at bounding box center [717, 381] width 360 height 360
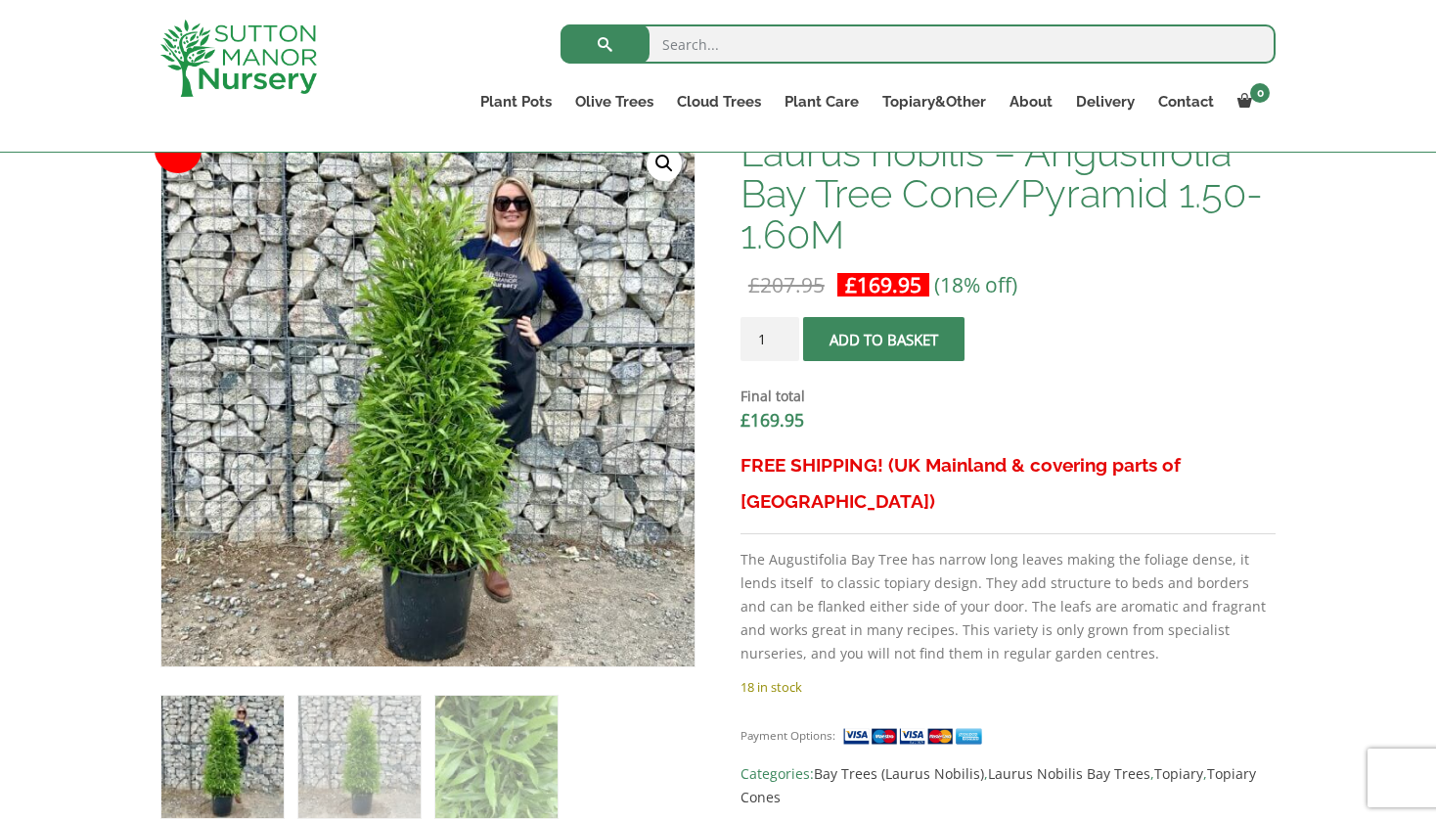
scroll to position [631, 0]
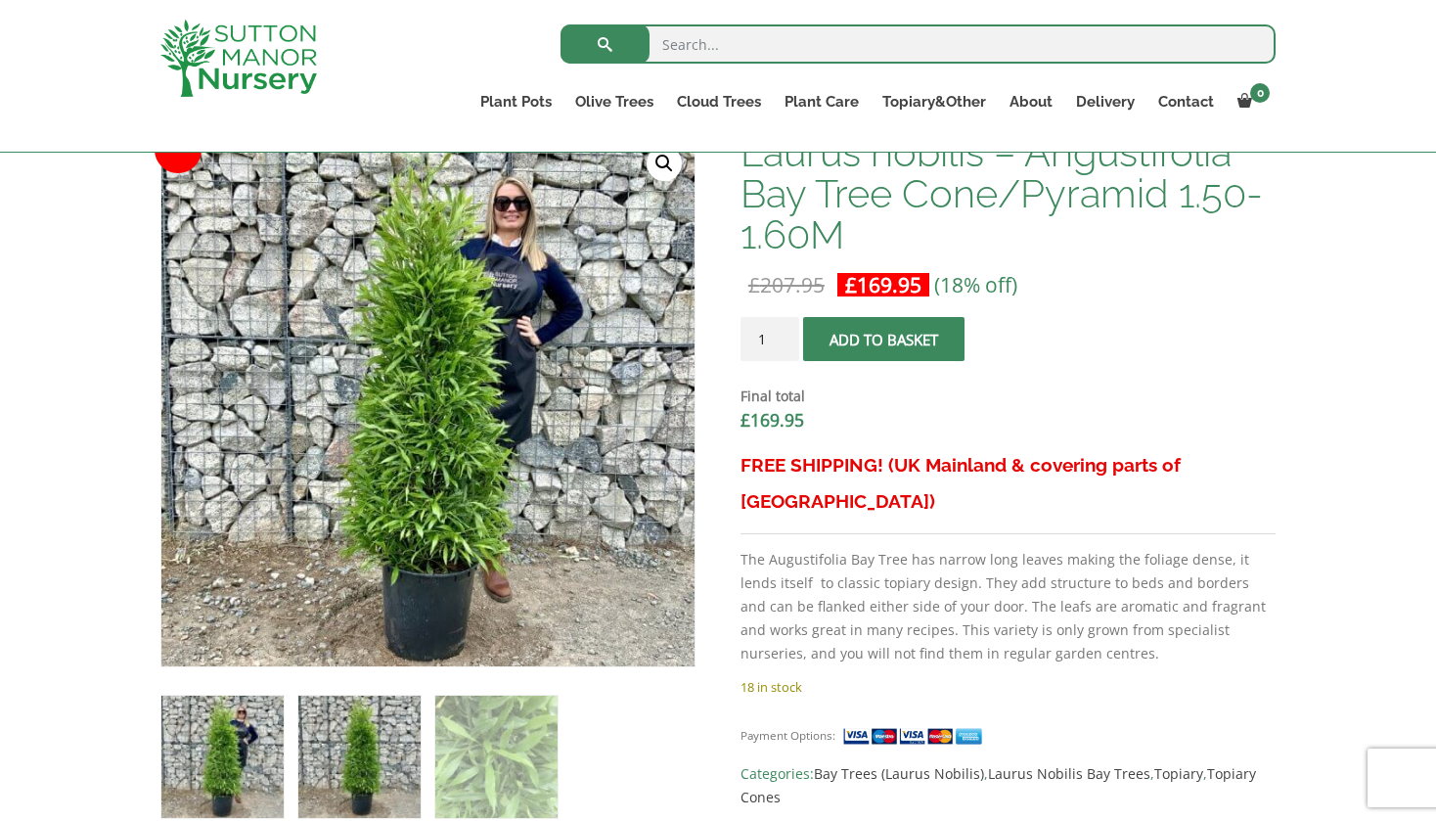
click at [353, 788] on img at bounding box center [359, 757] width 122 height 122
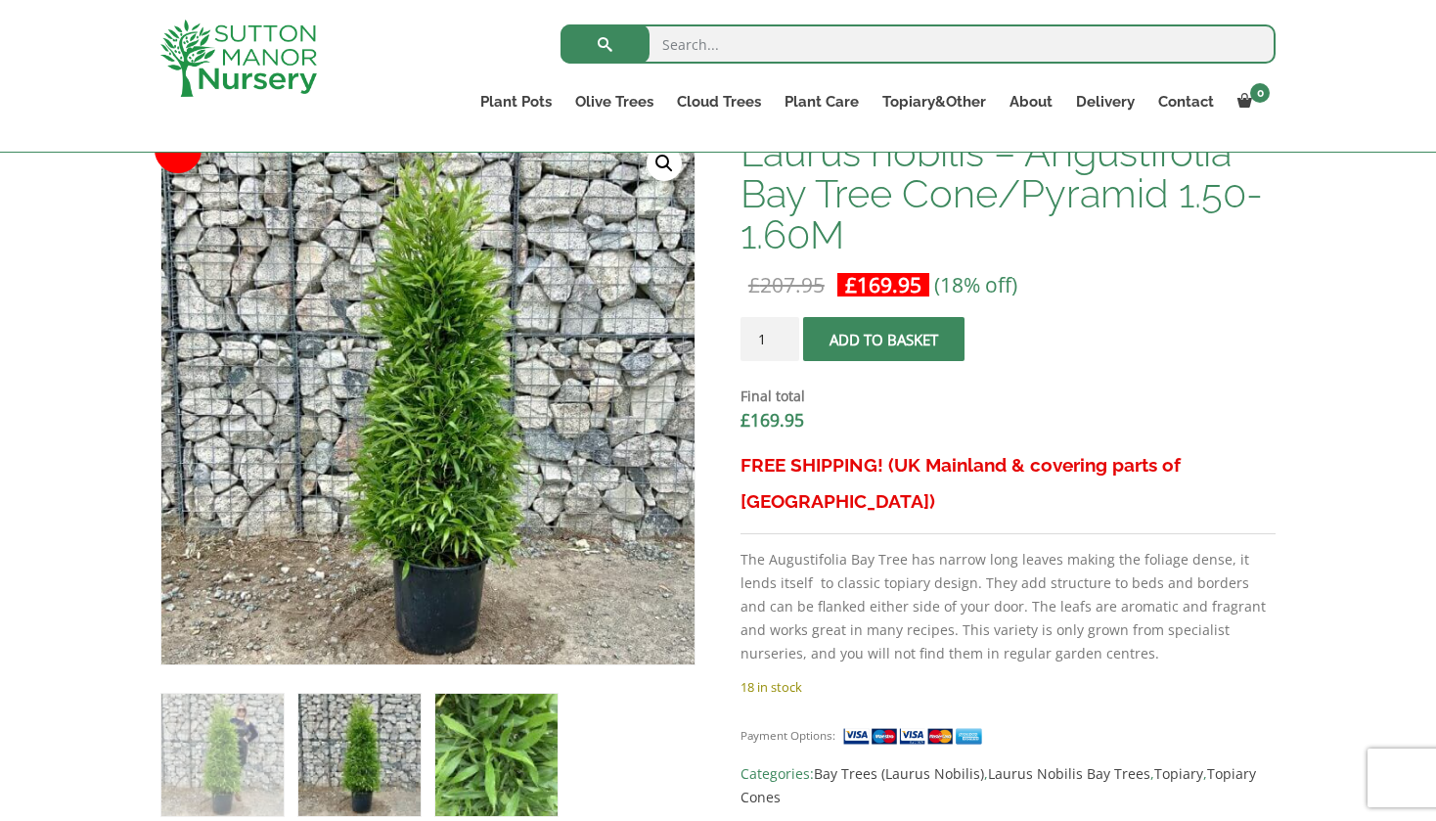
click at [515, 784] on img at bounding box center [496, 755] width 122 height 122
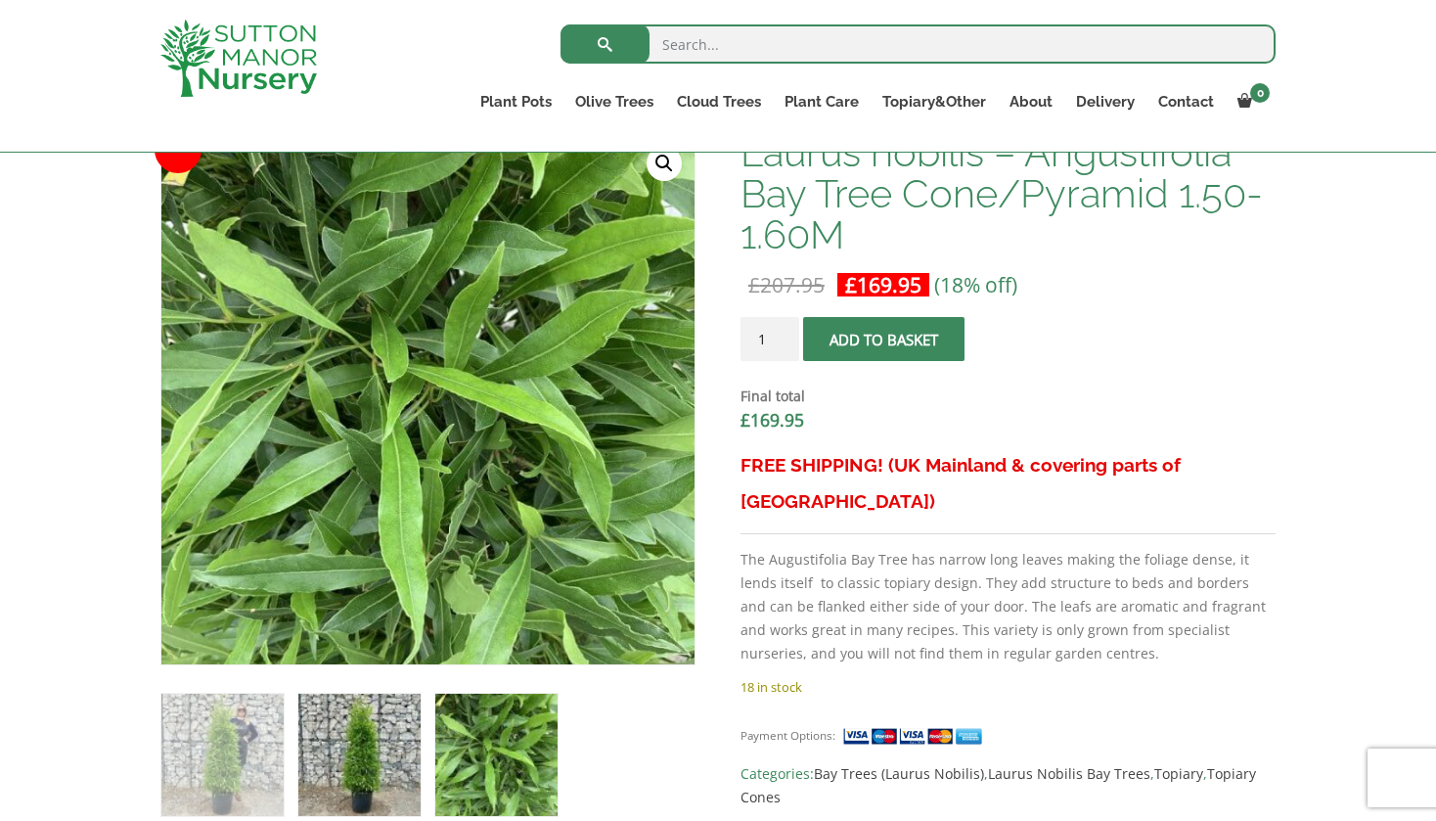
click at [374, 770] on img at bounding box center [359, 755] width 122 height 122
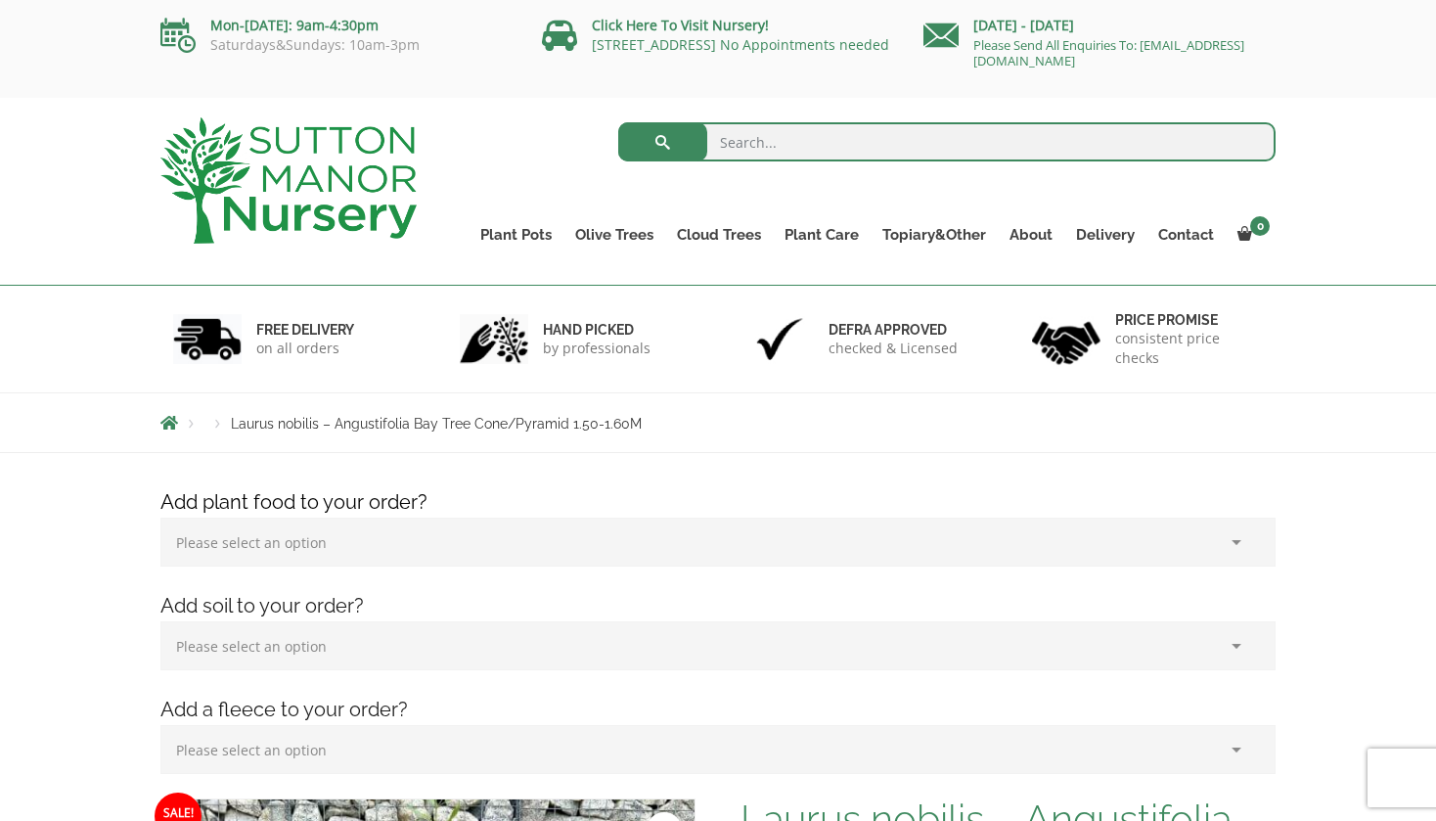
scroll to position [0, 0]
